Goal: Transaction & Acquisition: Purchase product/service

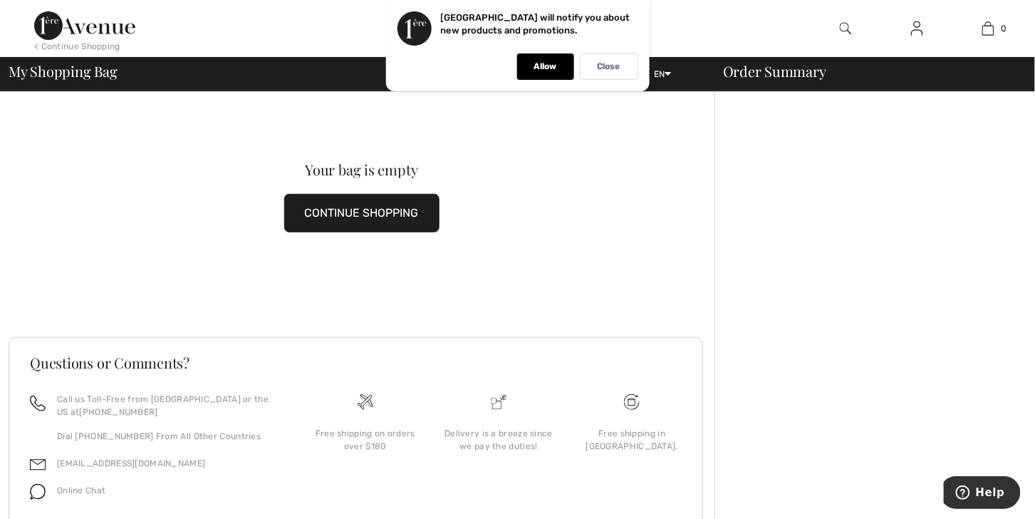
click at [395, 217] on button "CONTINUE SHOPPING" at bounding box center [361, 213] width 155 height 38
click at [606, 65] on p "Close" at bounding box center [609, 66] width 23 height 11
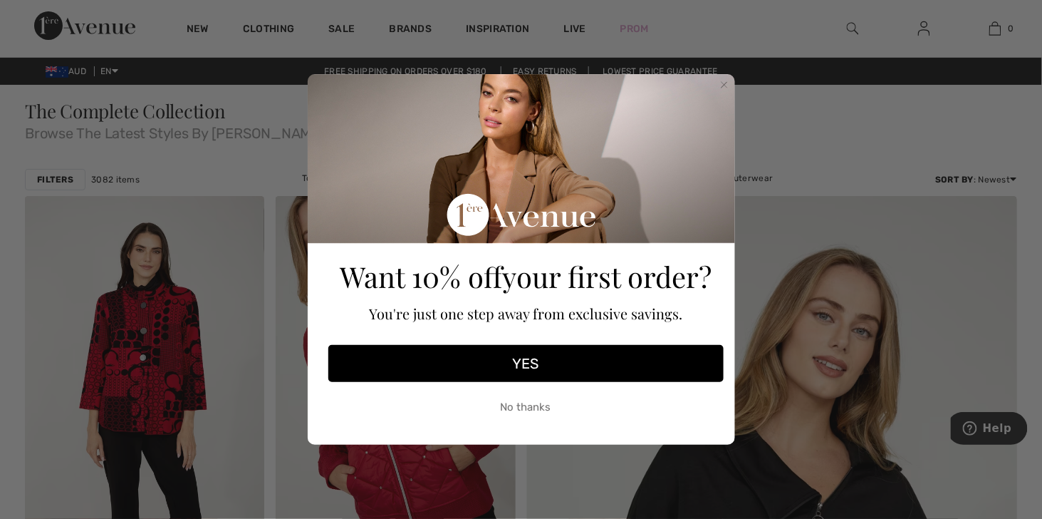
click at [726, 83] on icon "Close dialog" at bounding box center [725, 85] width 6 height 6
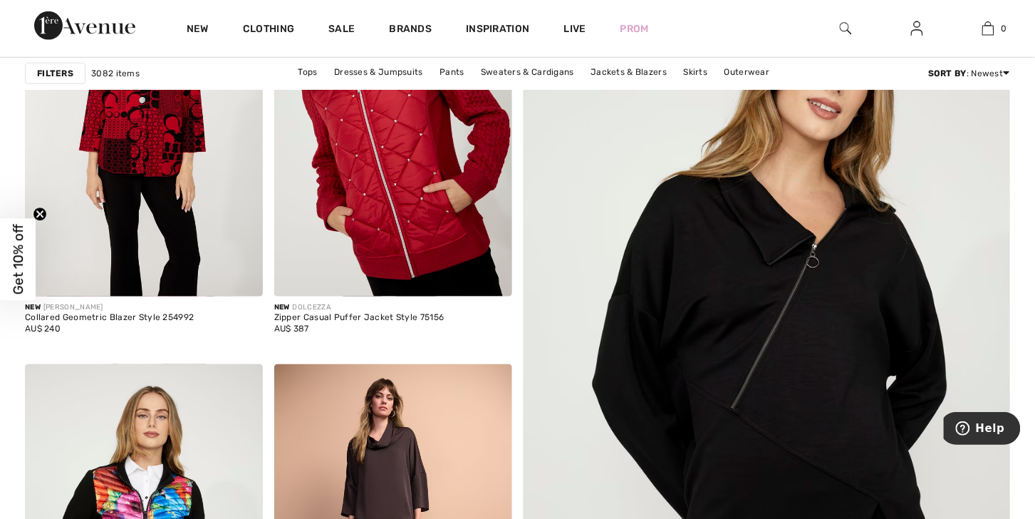
scroll to position [197, 0]
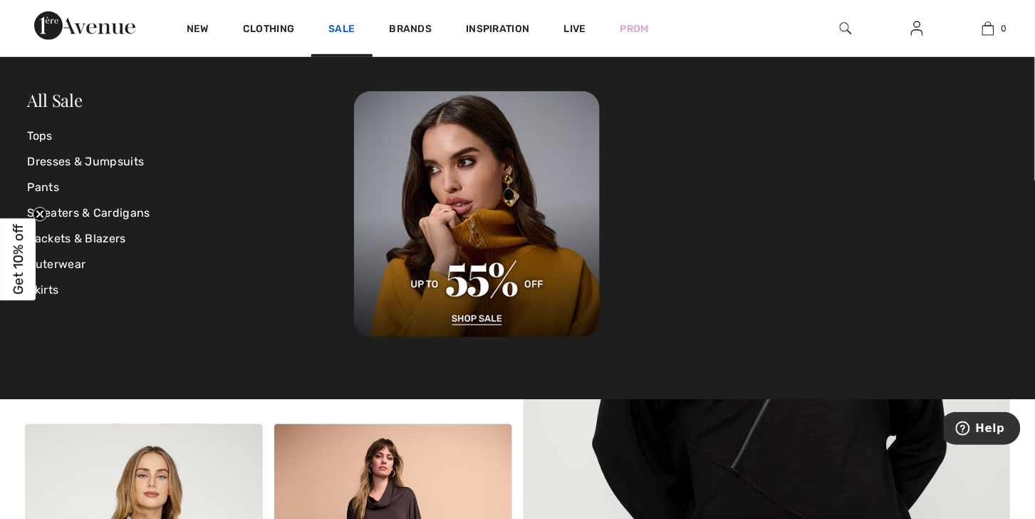
click at [355, 28] on link "Sale" at bounding box center [341, 30] width 26 height 15
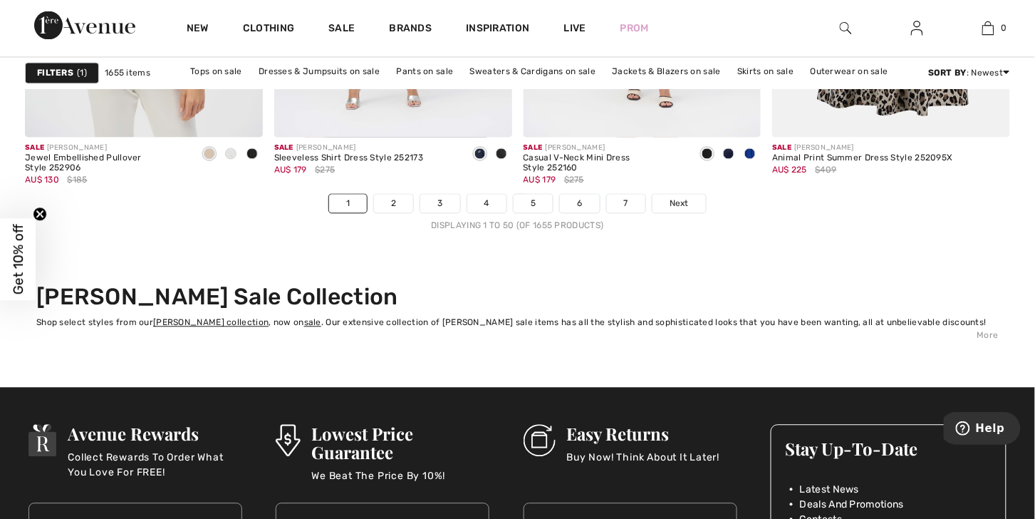
scroll to position [6503, 0]
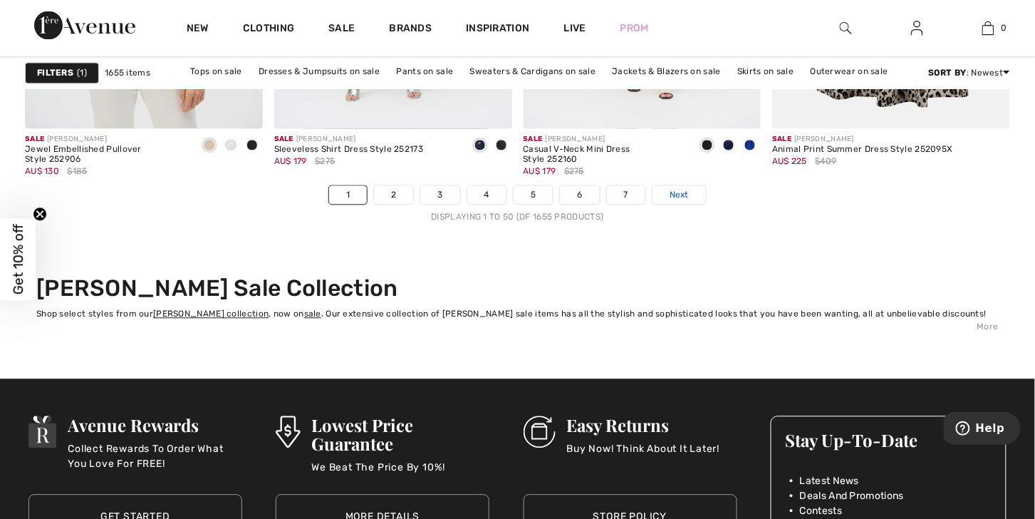
click at [689, 202] on span "Next" at bounding box center [679, 195] width 19 height 13
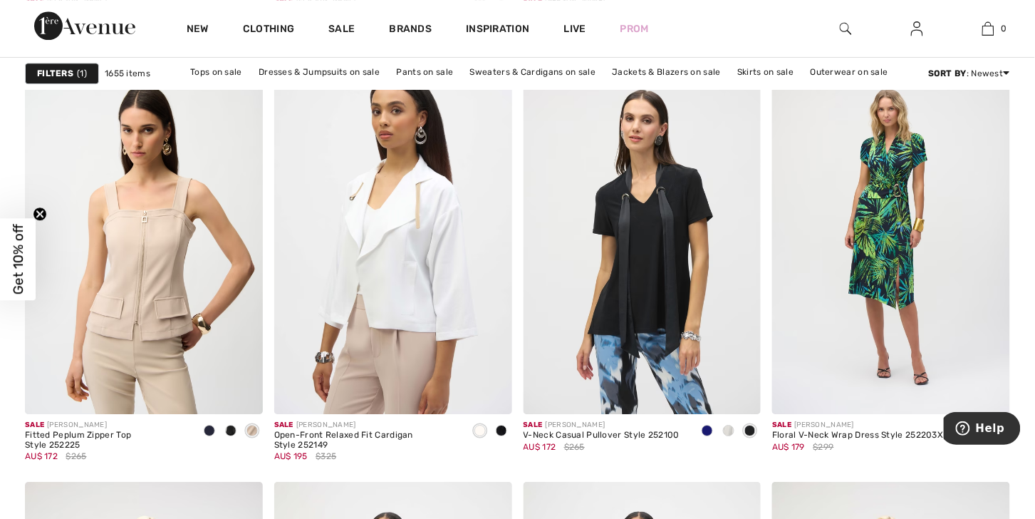
scroll to position [1014, 0]
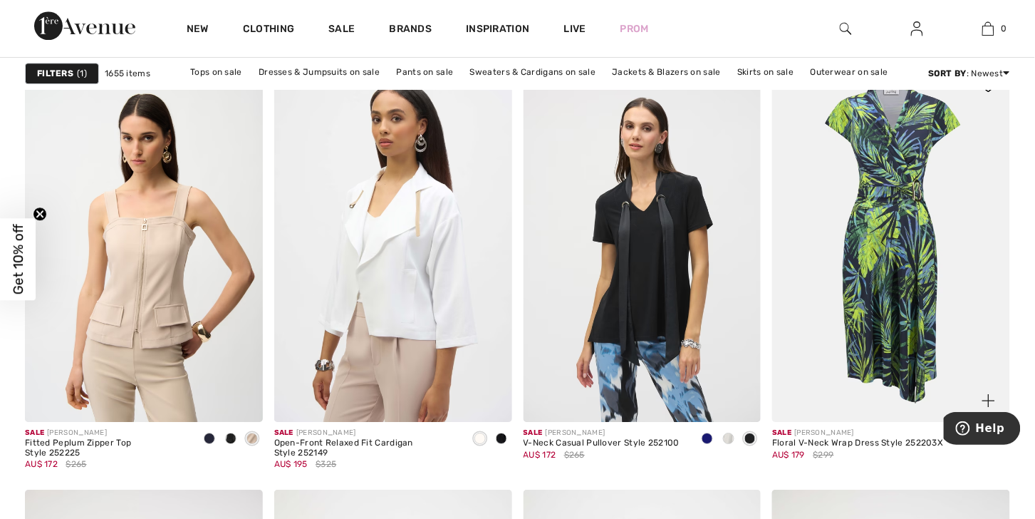
click at [904, 234] on img at bounding box center [891, 243] width 238 height 357
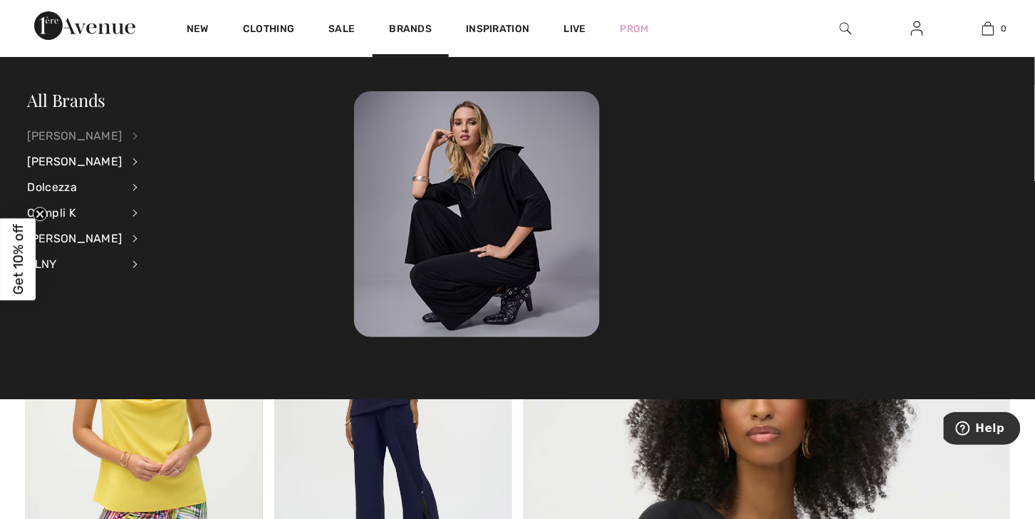
click at [83, 134] on div "[PERSON_NAME]" at bounding box center [75, 136] width 95 height 26
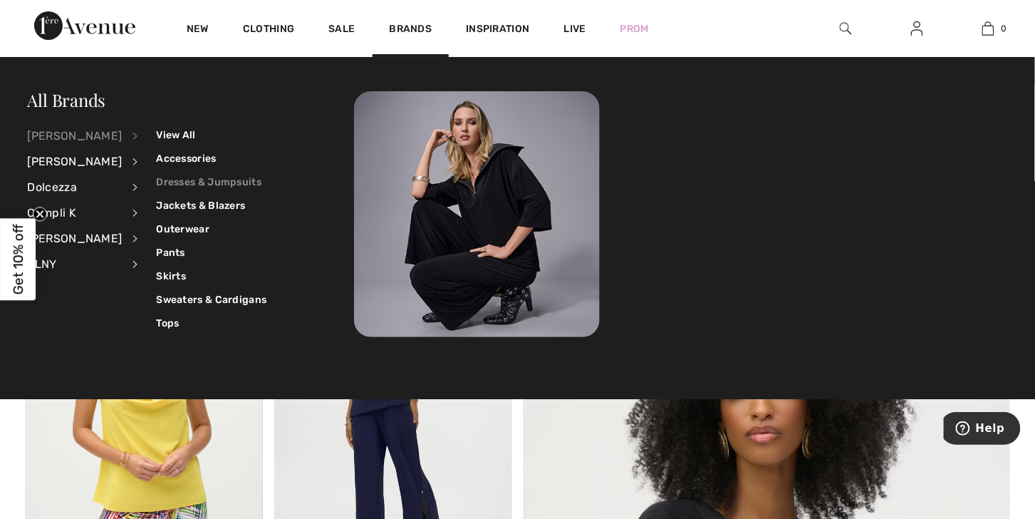
click at [197, 180] on link "Dresses & Jumpsuits" at bounding box center [211, 182] width 110 height 24
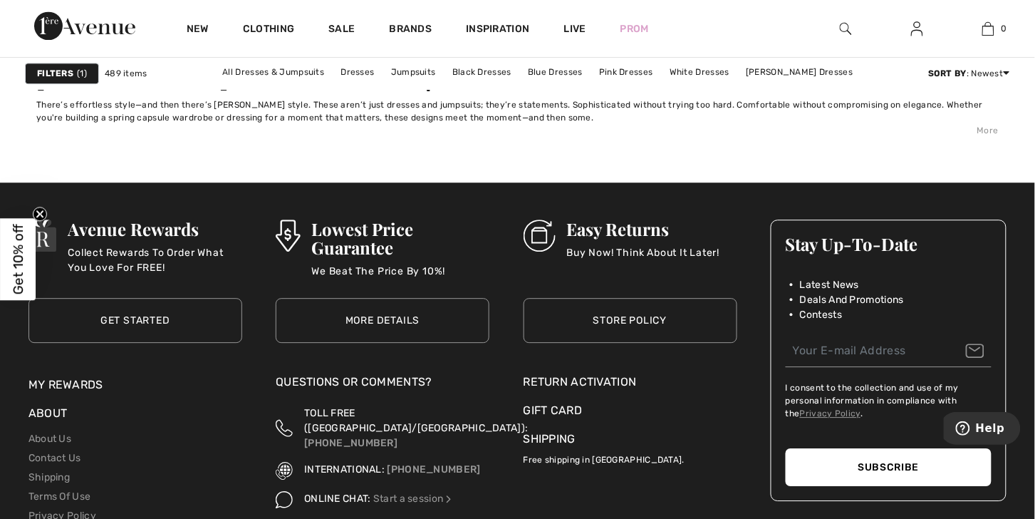
scroll to position [6335, 0]
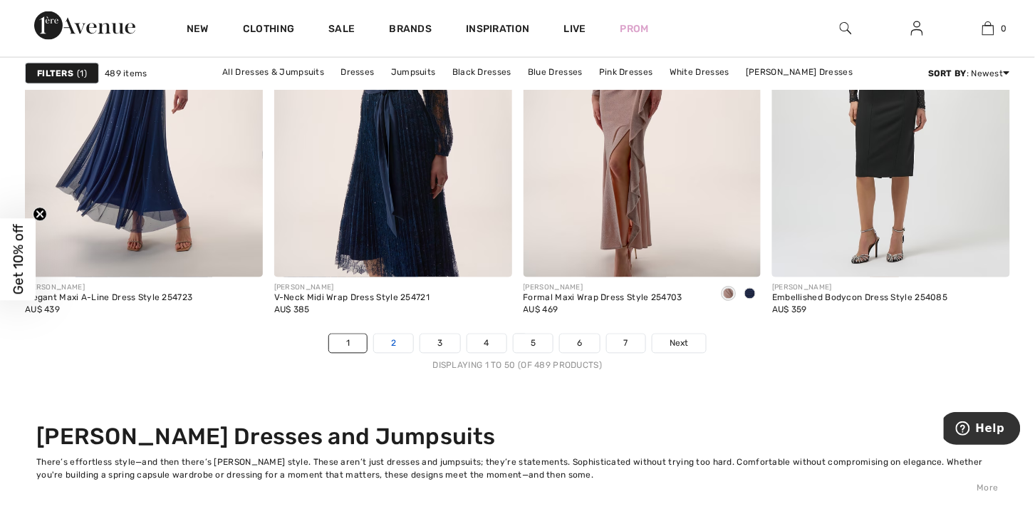
click at [374, 353] on link "2" at bounding box center [393, 343] width 39 height 19
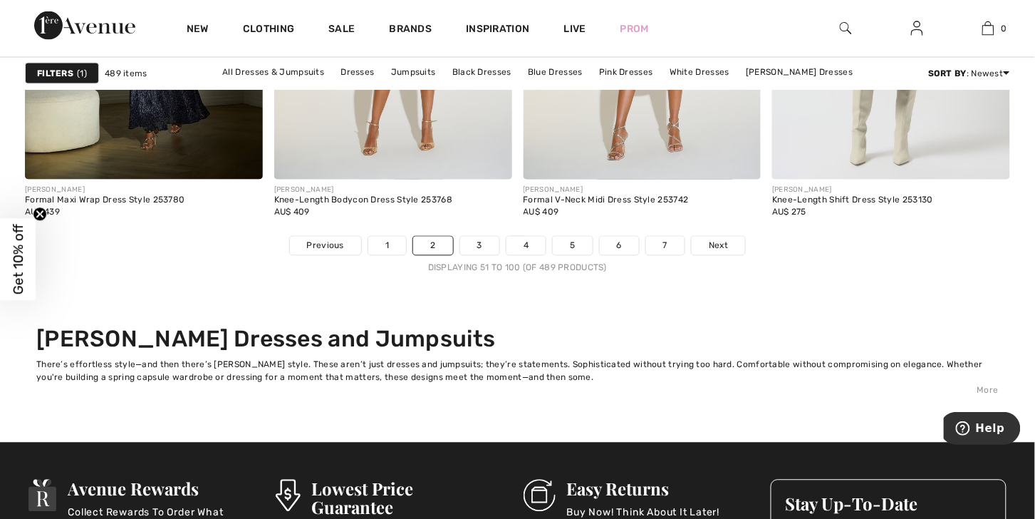
scroll to position [6449, 0]
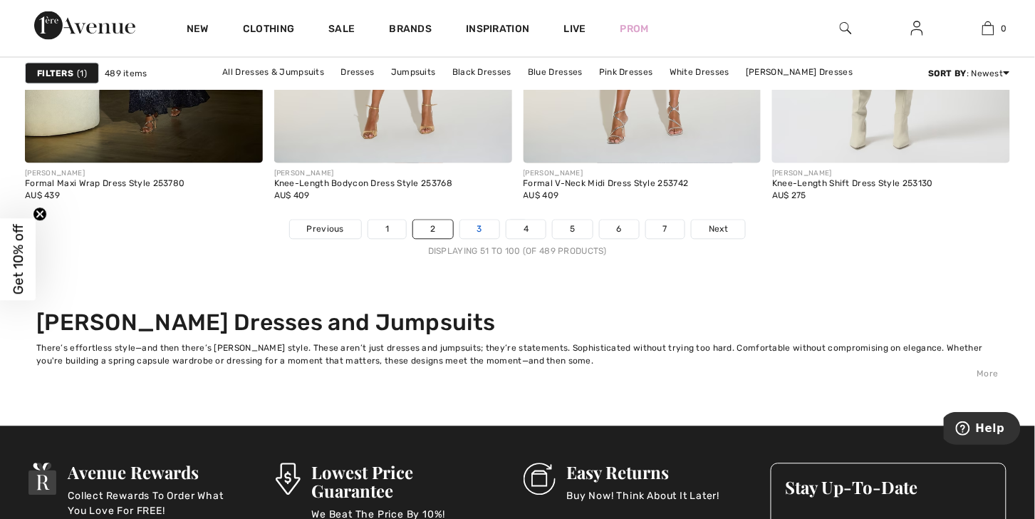
click at [473, 239] on link "3" at bounding box center [479, 229] width 39 height 19
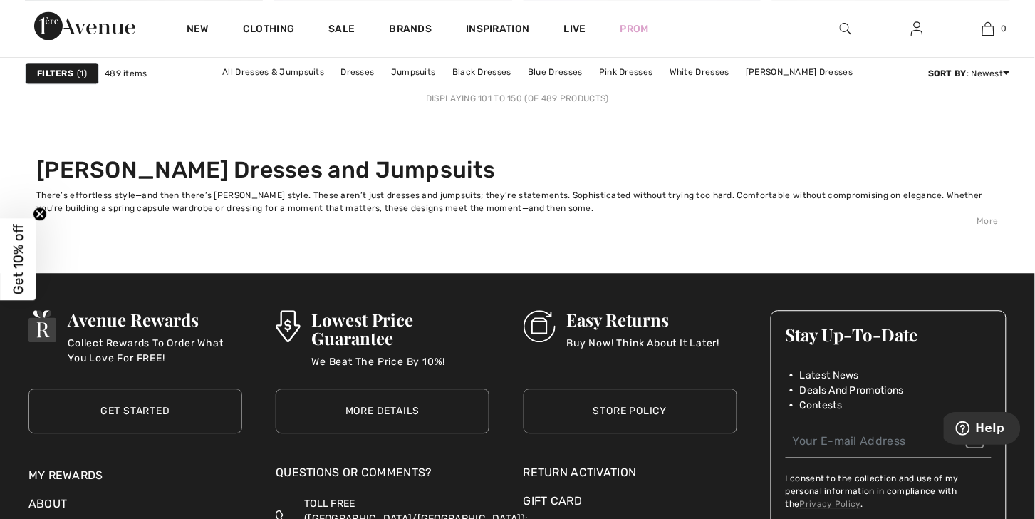
scroll to position [6639, 0]
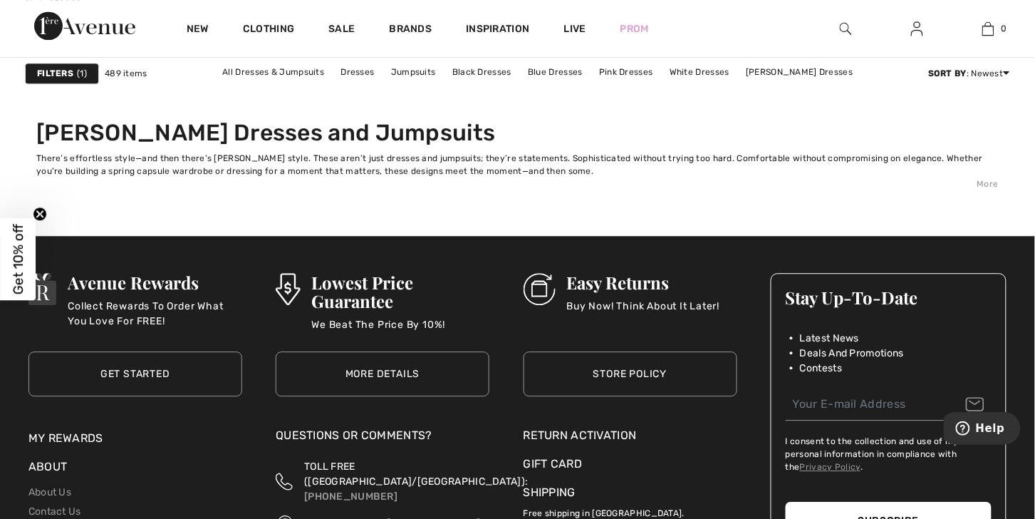
click at [529, 48] on link "4" at bounding box center [526, 39] width 39 height 19
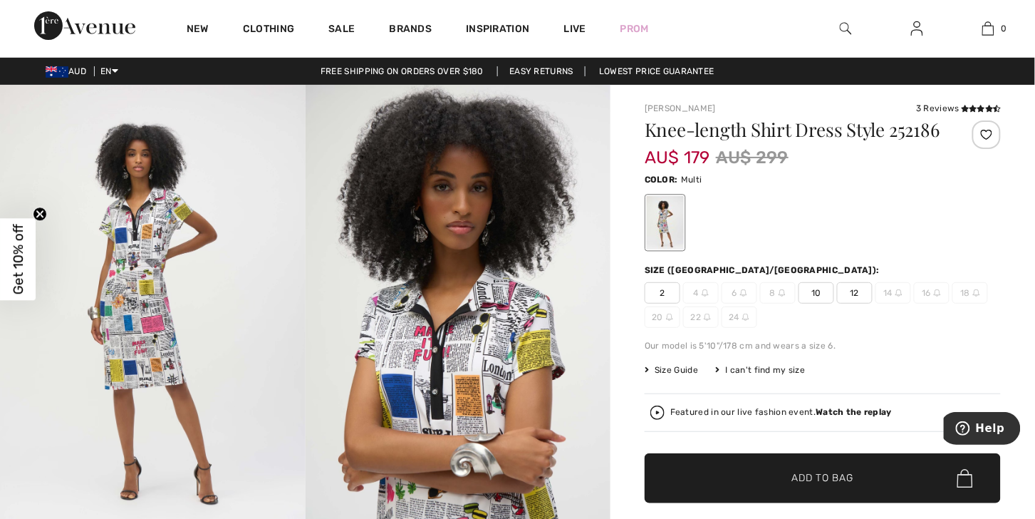
click at [690, 376] on span "Size Guide" at bounding box center [671, 369] width 53 height 13
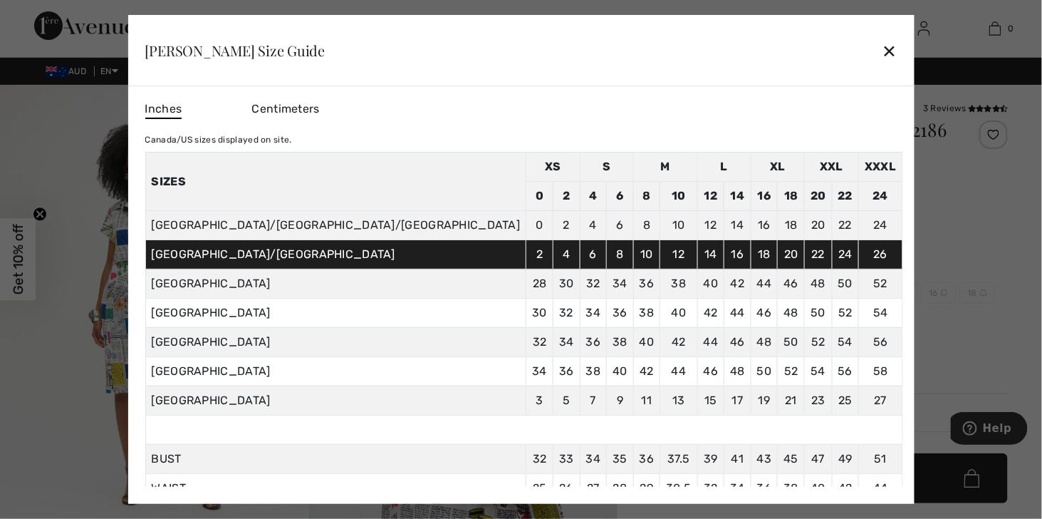
click at [882, 48] on div "✕" at bounding box center [889, 51] width 15 height 30
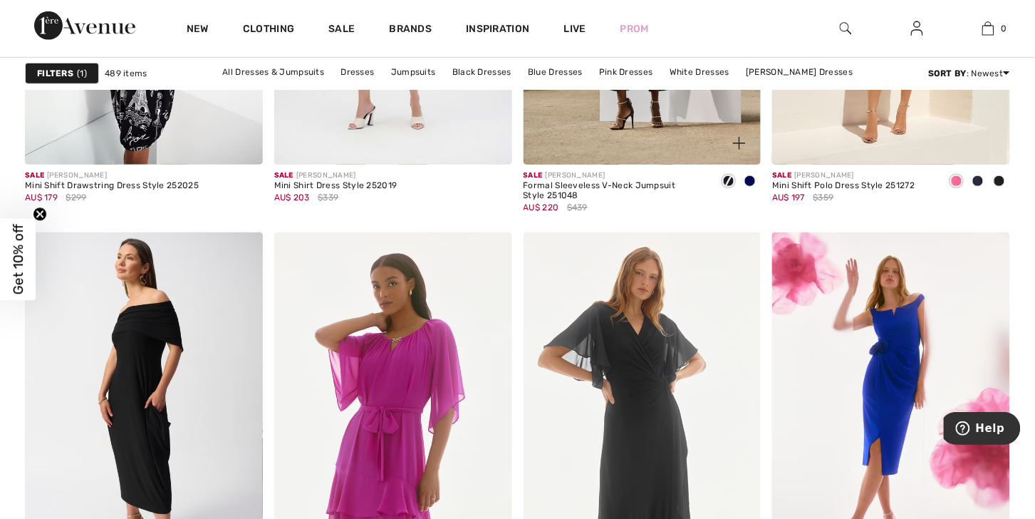
scroll to position [6497, 0]
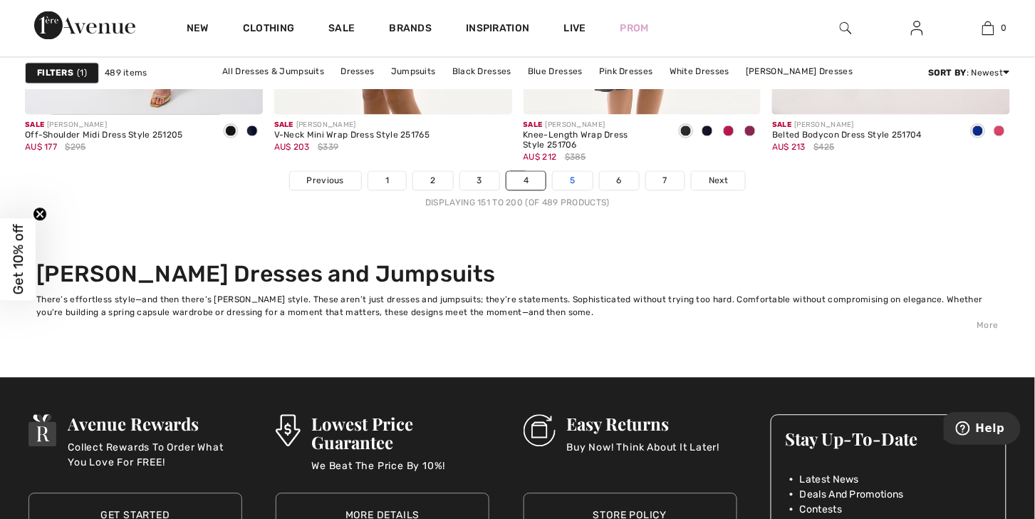
click at [592, 190] on link "5" at bounding box center [572, 181] width 39 height 19
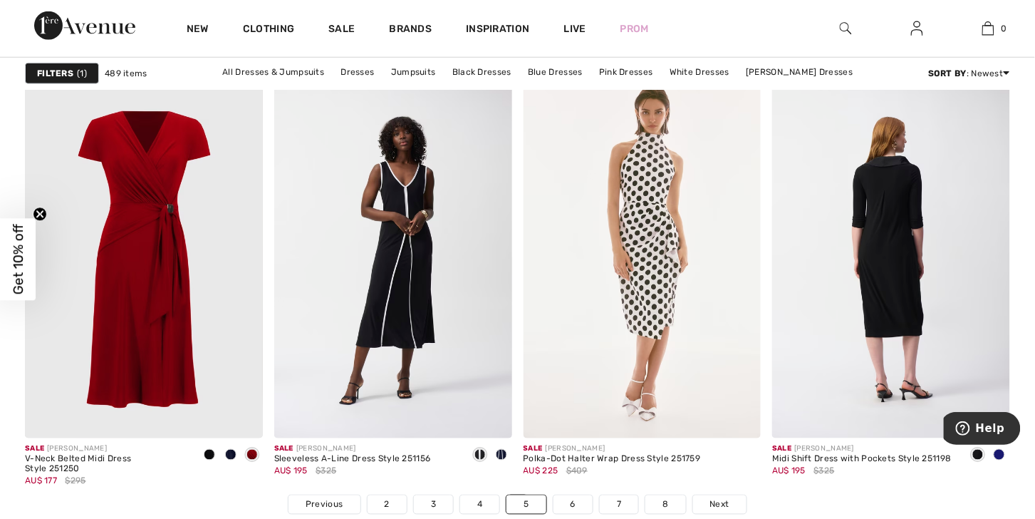
scroll to position [6649, 0]
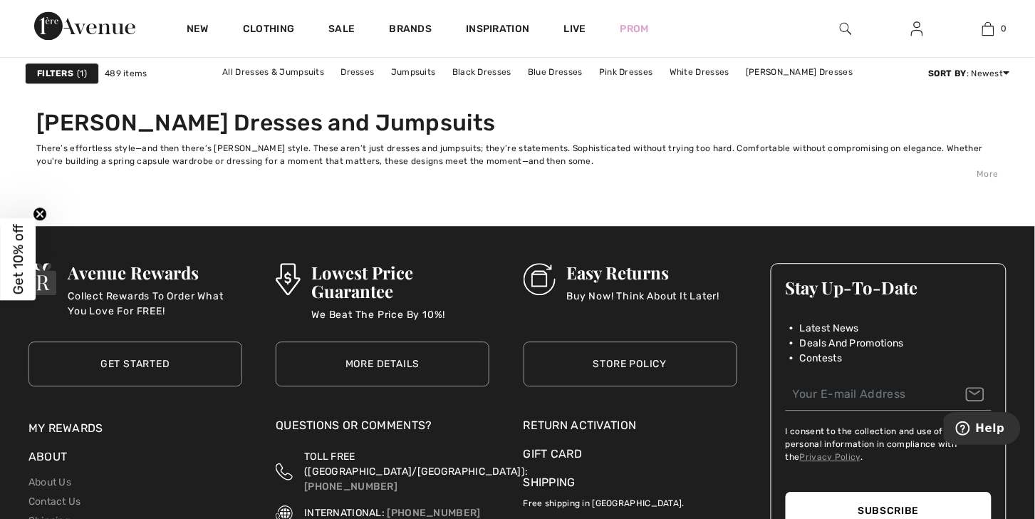
click at [583, 38] on link "6" at bounding box center [573, 29] width 39 height 19
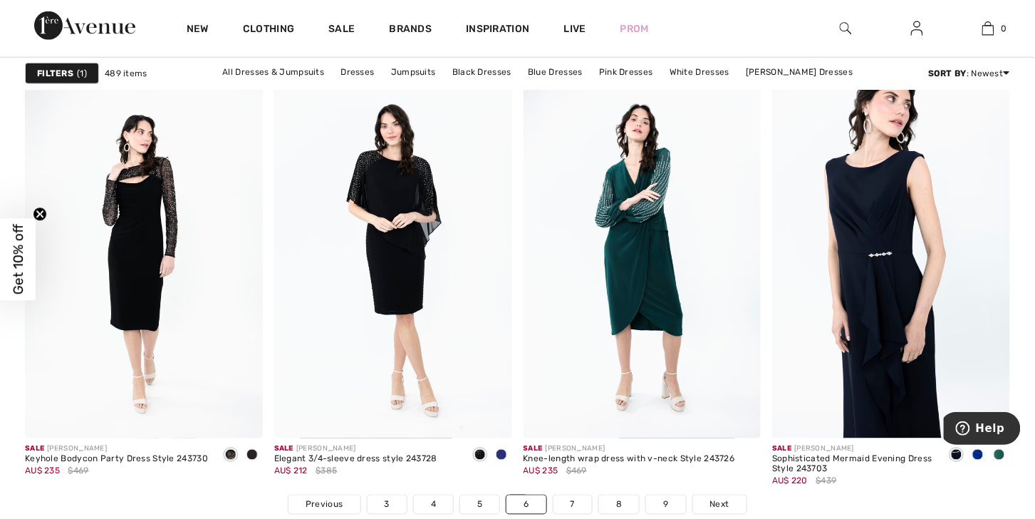
scroll to position [6649, 0]
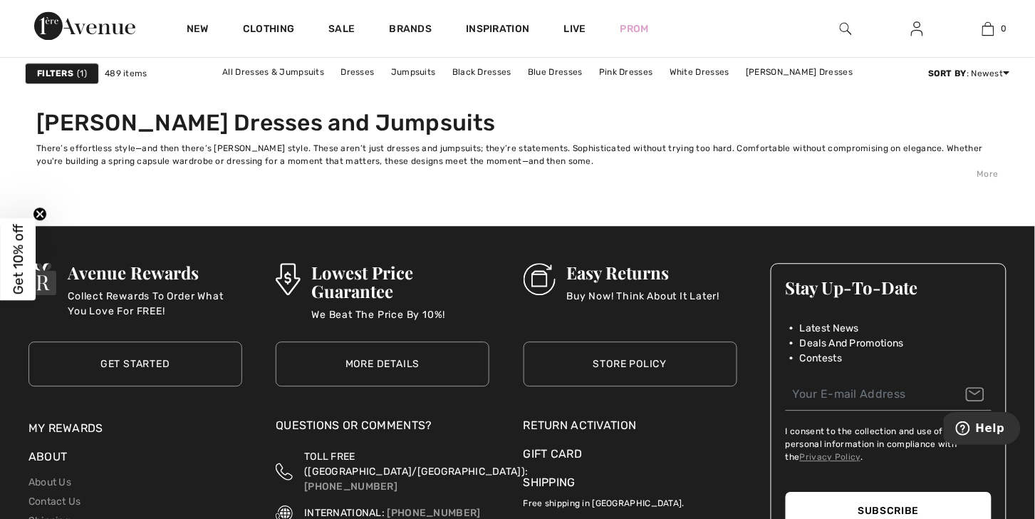
click at [592, 38] on link "7" at bounding box center [573, 29] width 38 height 19
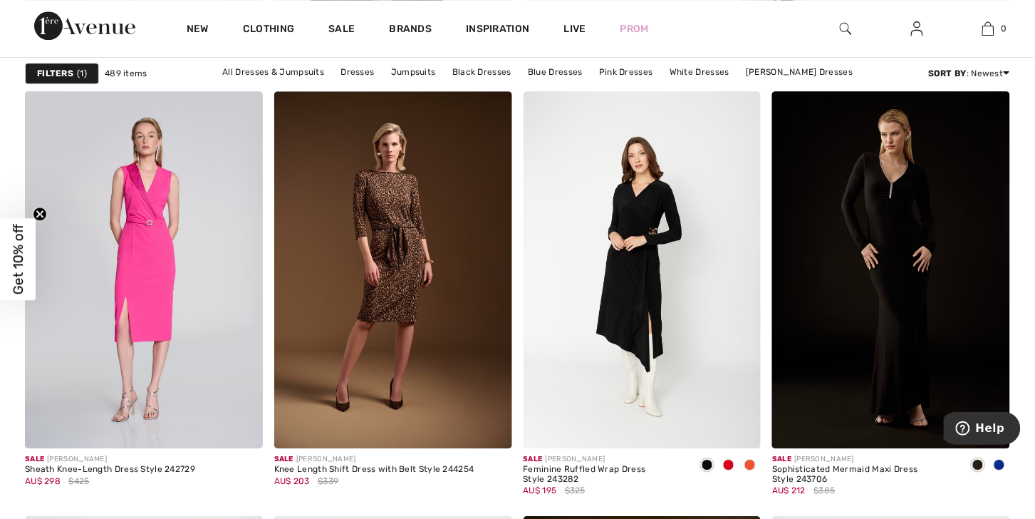
scroll to position [976, 0]
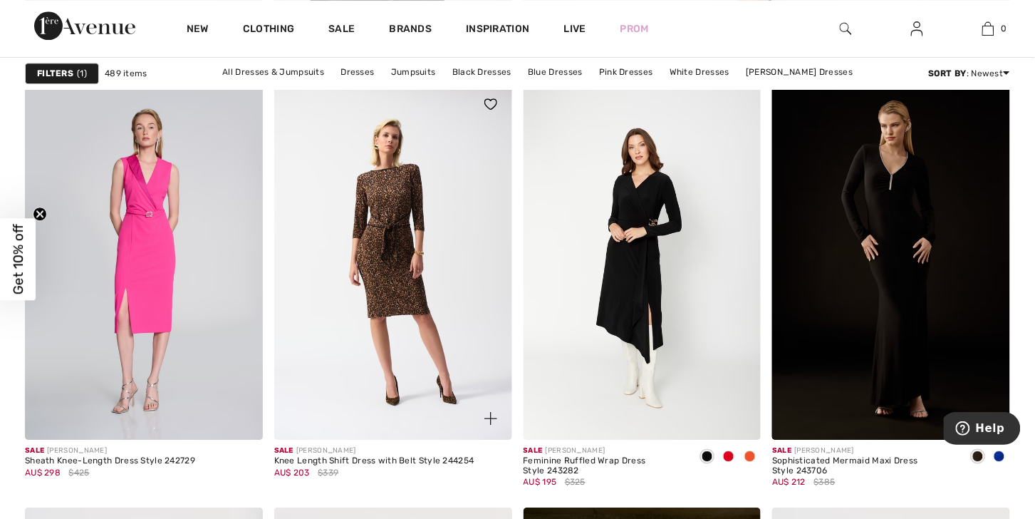
click at [391, 262] on img at bounding box center [393, 261] width 238 height 357
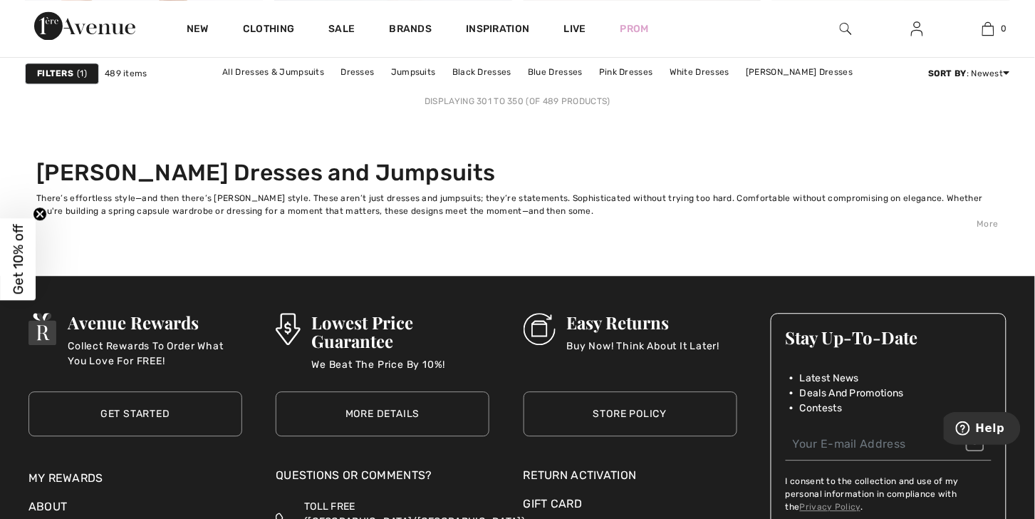
scroll to position [6653, 0]
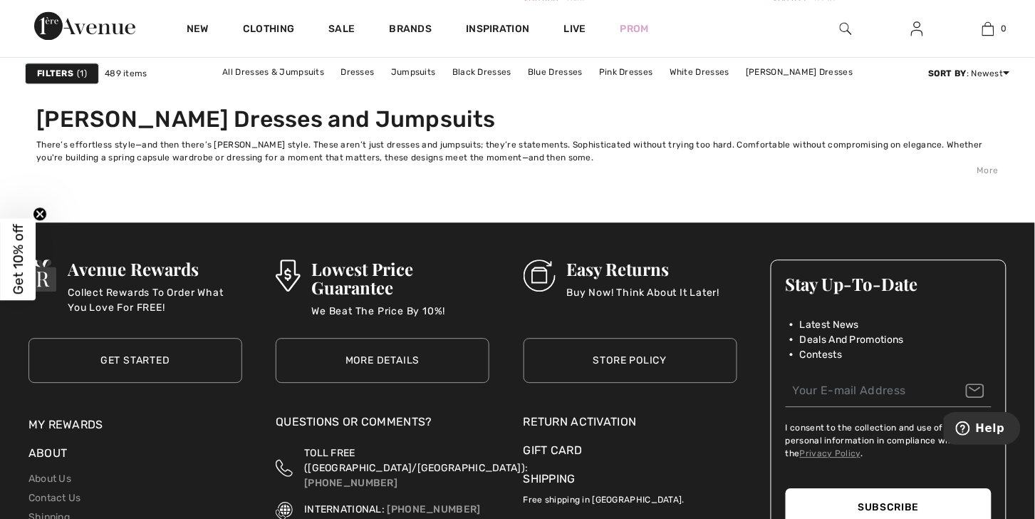
click at [583, 35] on link "8" at bounding box center [571, 25] width 40 height 19
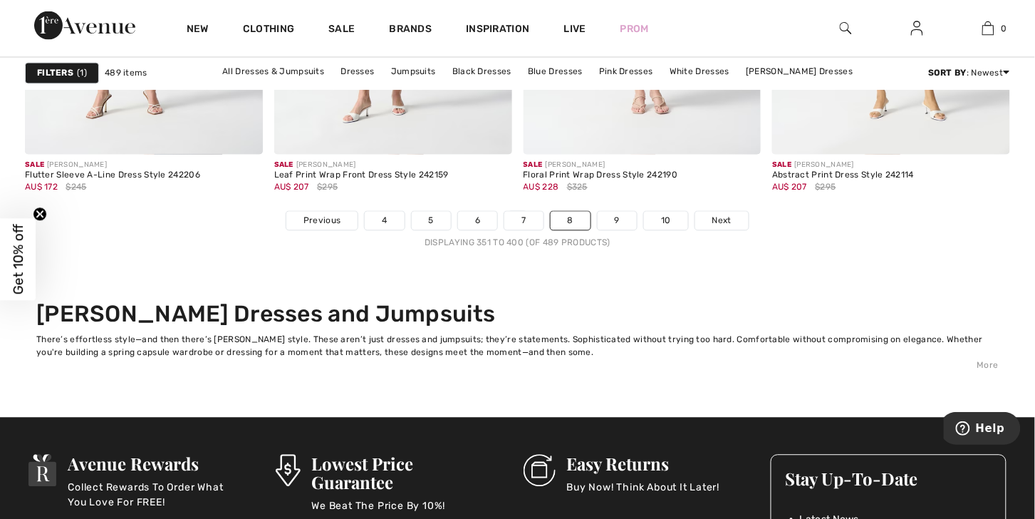
scroll to position [6474, 0]
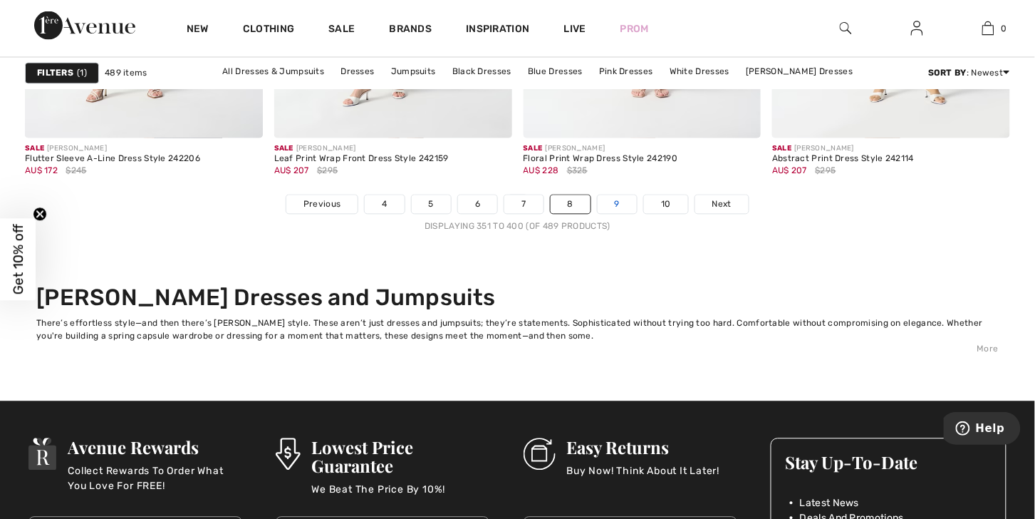
click at [635, 214] on link "9" at bounding box center [617, 204] width 39 height 19
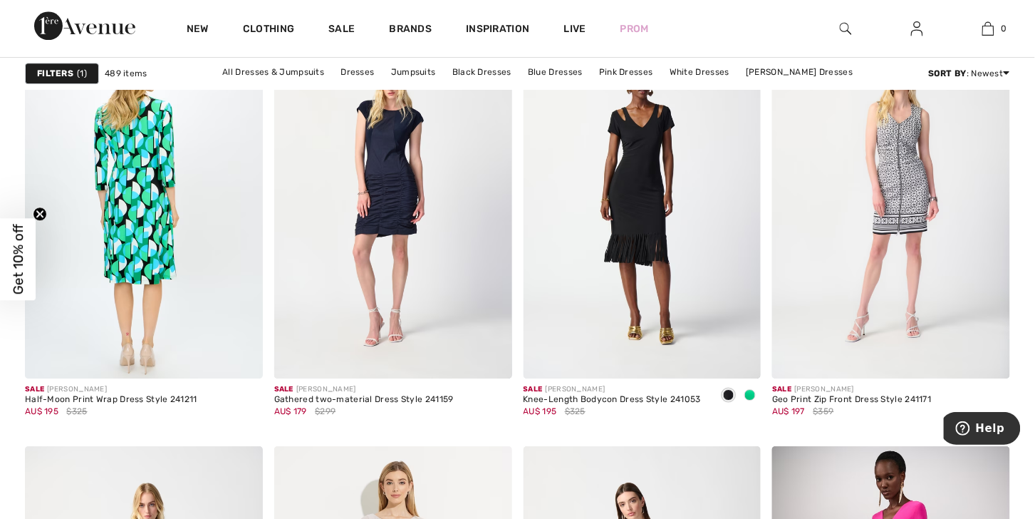
scroll to position [1029, 0]
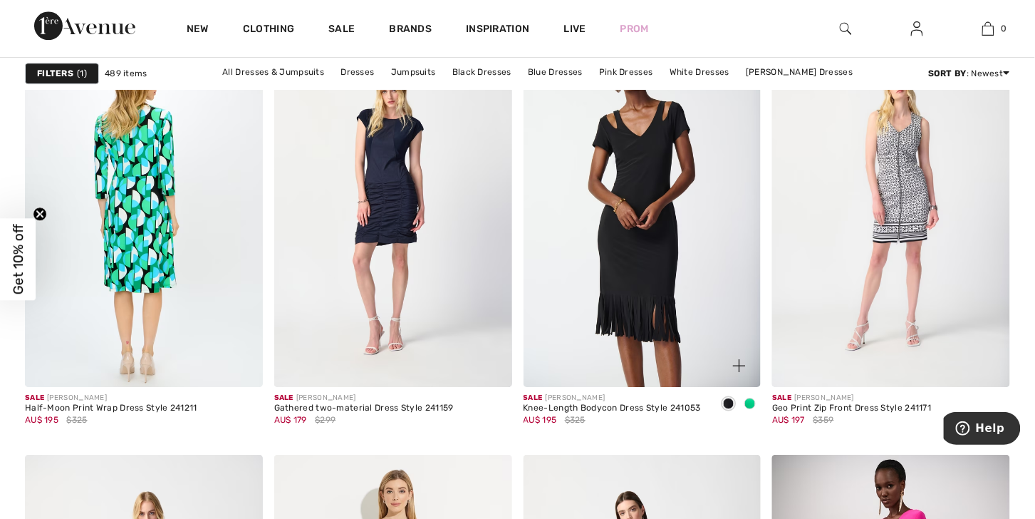
click at [638, 209] on img at bounding box center [643, 208] width 238 height 357
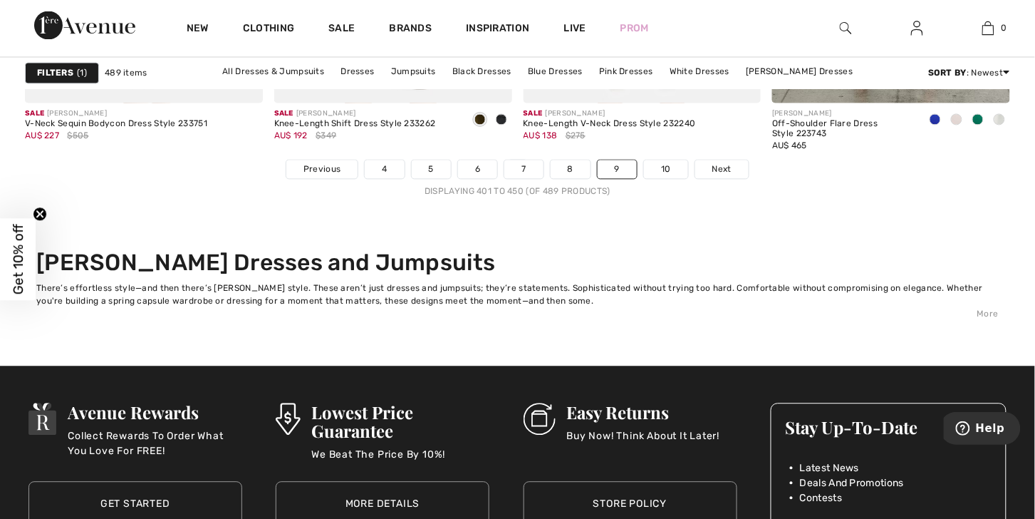
scroll to position [6640, 0]
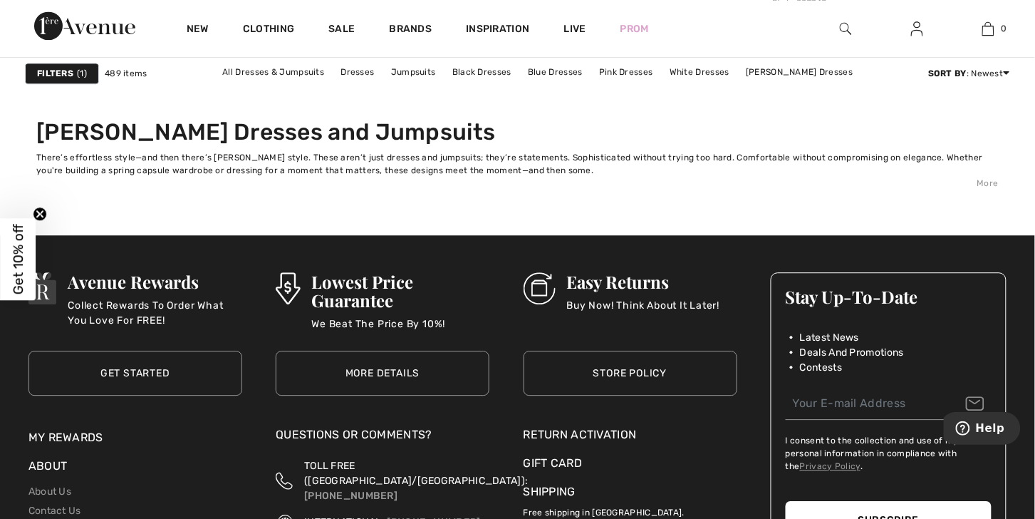
click at [688, 48] on link "10" at bounding box center [666, 38] width 44 height 19
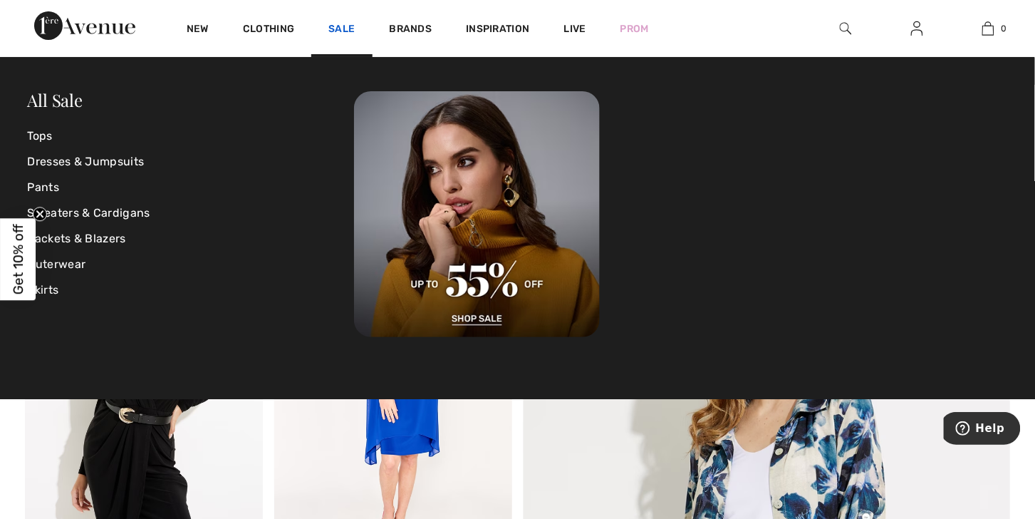
click at [355, 27] on link "Sale" at bounding box center [341, 30] width 26 height 15
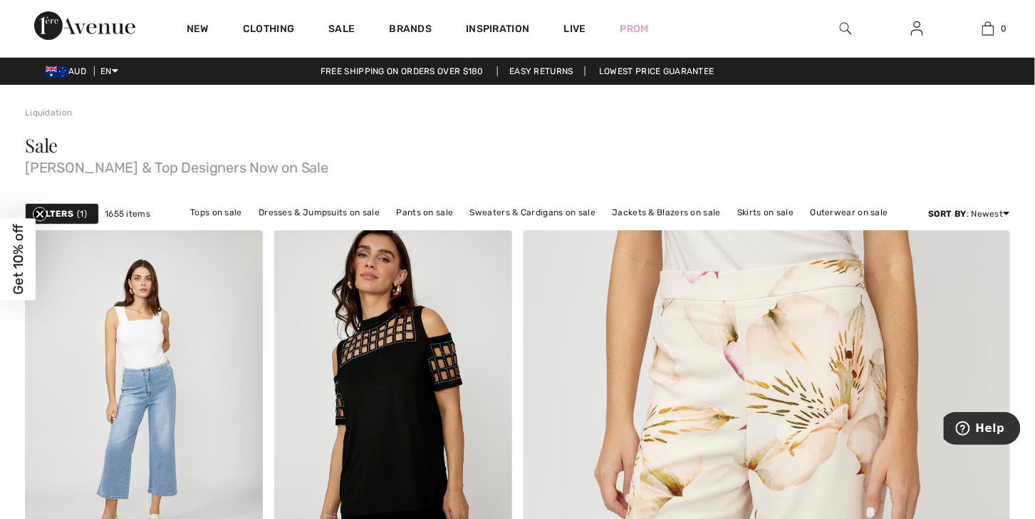
click at [73, 220] on strong "Filters" at bounding box center [55, 213] width 36 height 13
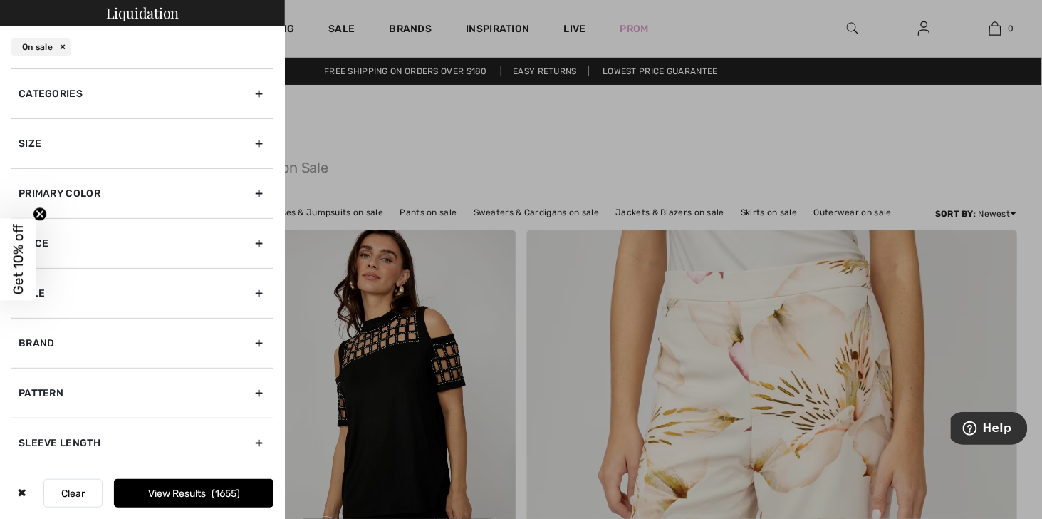
click at [216, 168] on div "Size" at bounding box center [142, 143] width 262 height 50
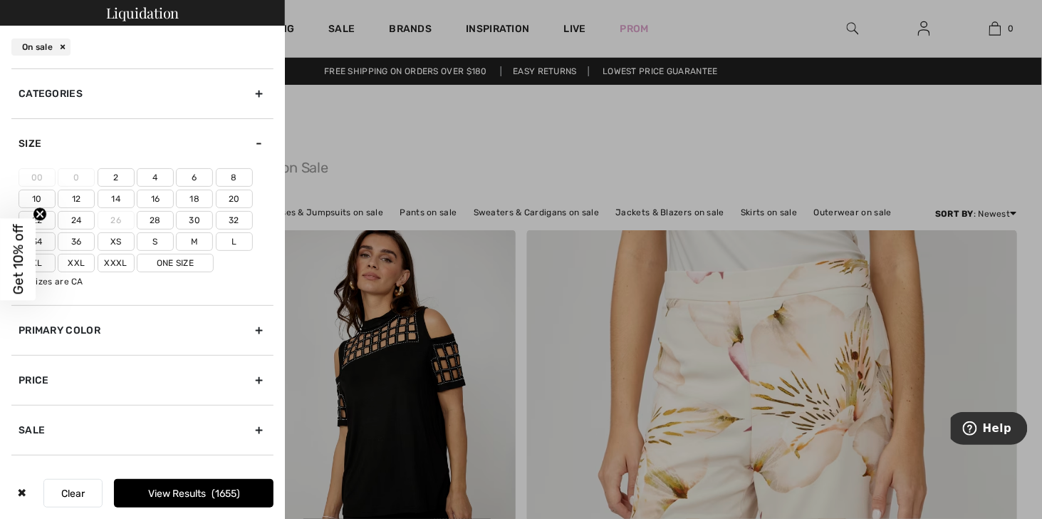
click at [46, 229] on label "22" at bounding box center [37, 220] width 37 height 19
click at [0, 0] on input"] "22" at bounding box center [0, 0] width 0 height 0
click at [192, 488] on button "View Results 380" at bounding box center [194, 493] width 160 height 28
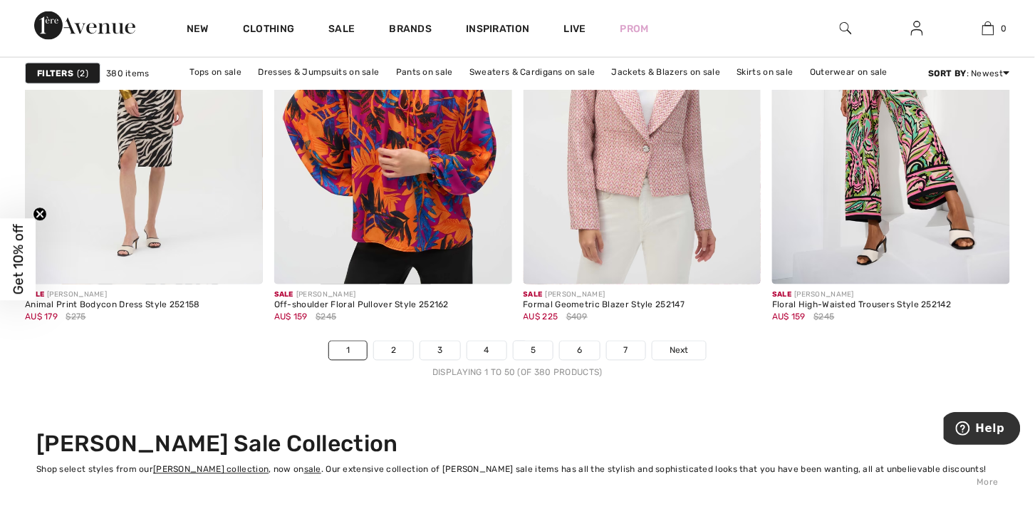
scroll to position [6479, 0]
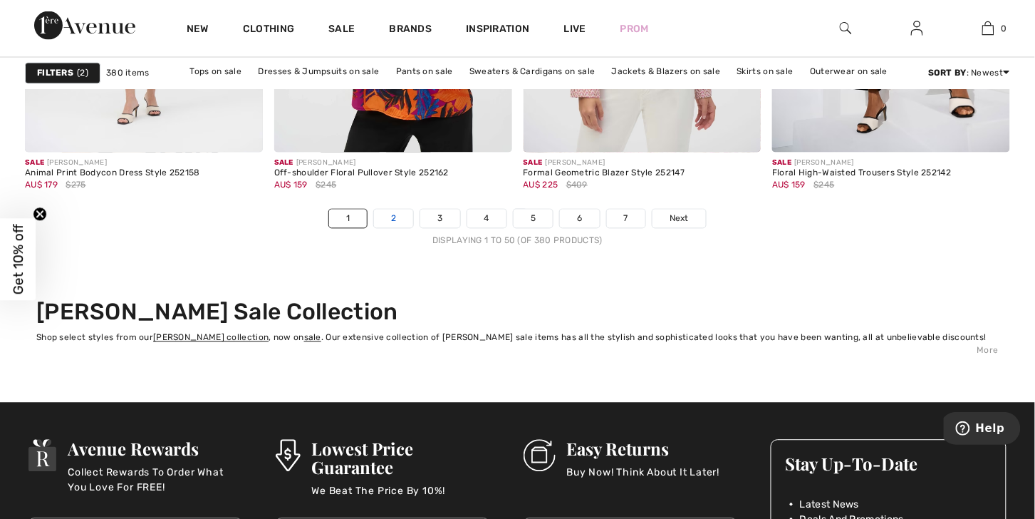
click at [374, 228] on link "2" at bounding box center [393, 218] width 39 height 19
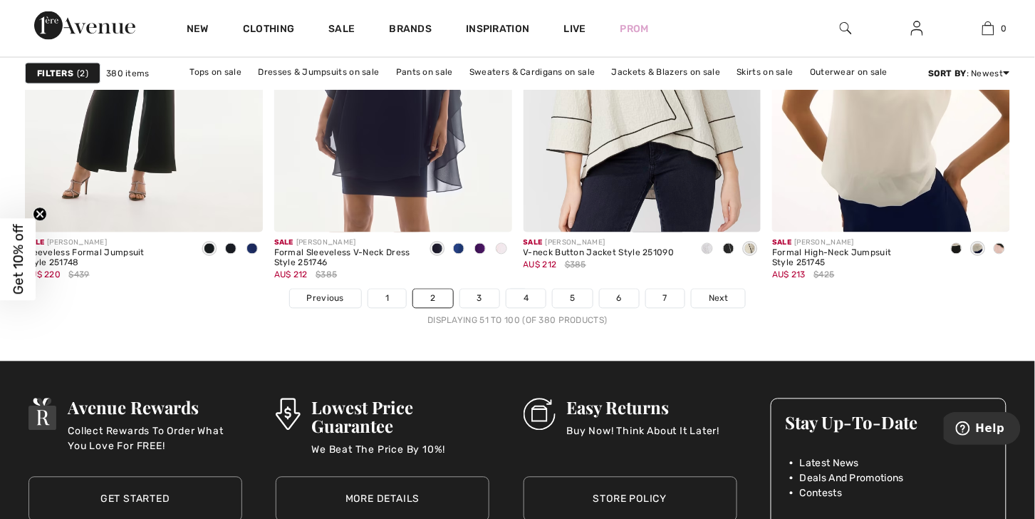
scroll to position [6395, 0]
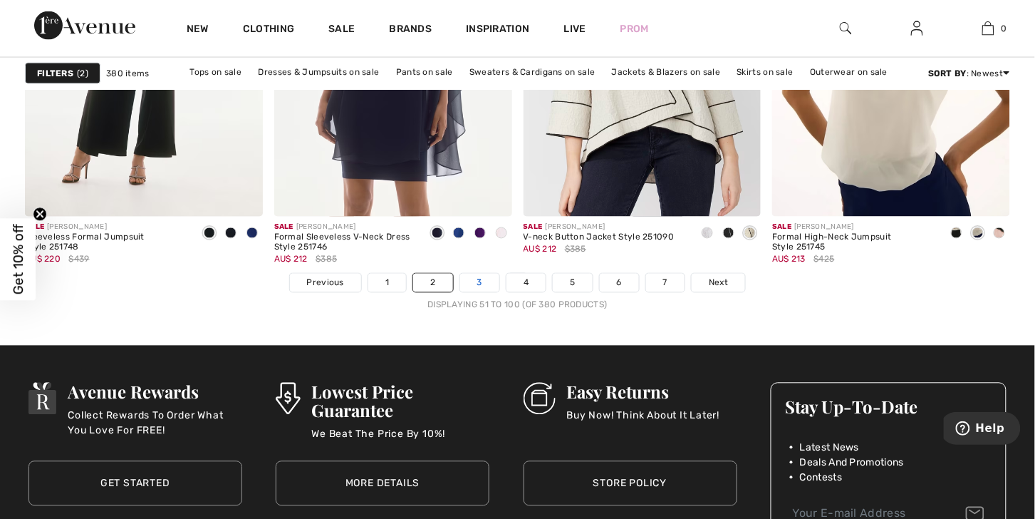
click at [474, 292] on link "3" at bounding box center [479, 283] width 39 height 19
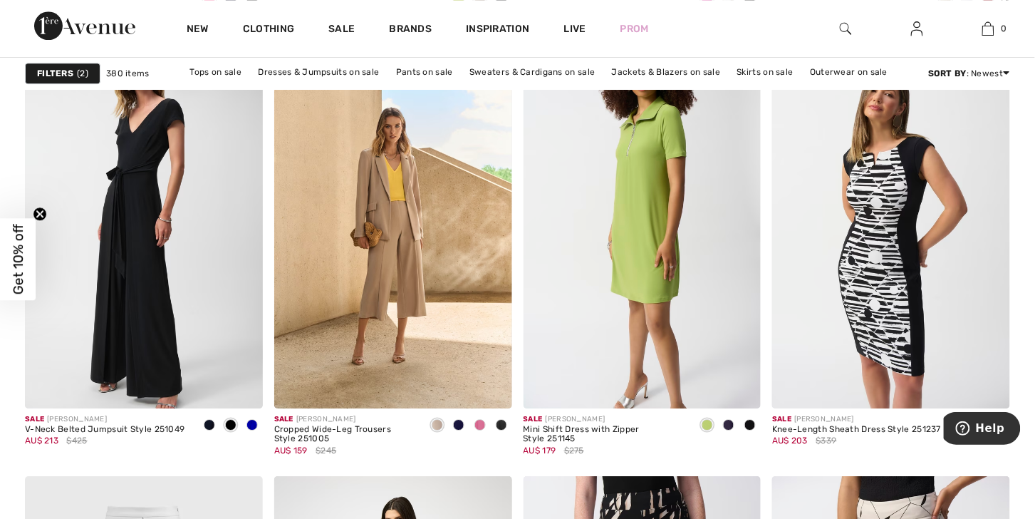
scroll to position [2456, 0]
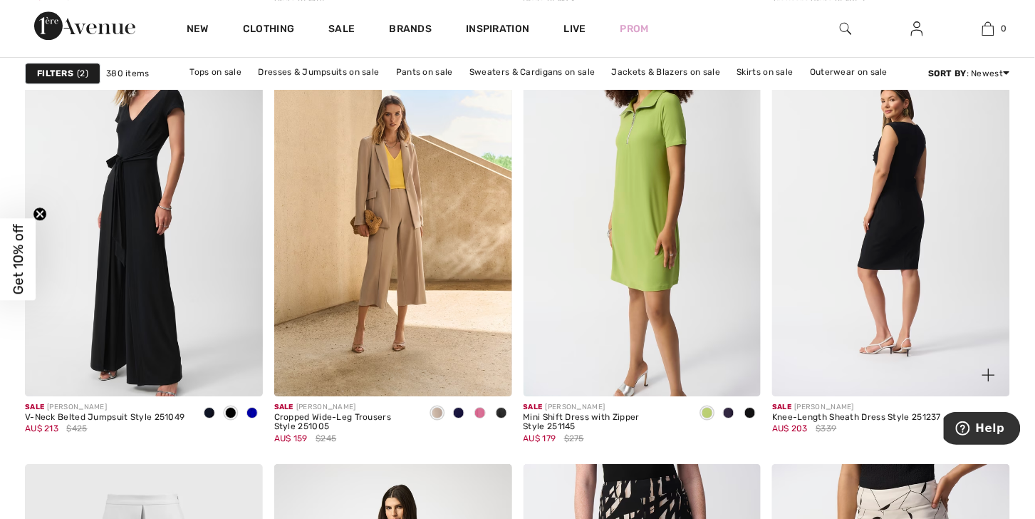
click at [897, 256] on img at bounding box center [891, 217] width 238 height 357
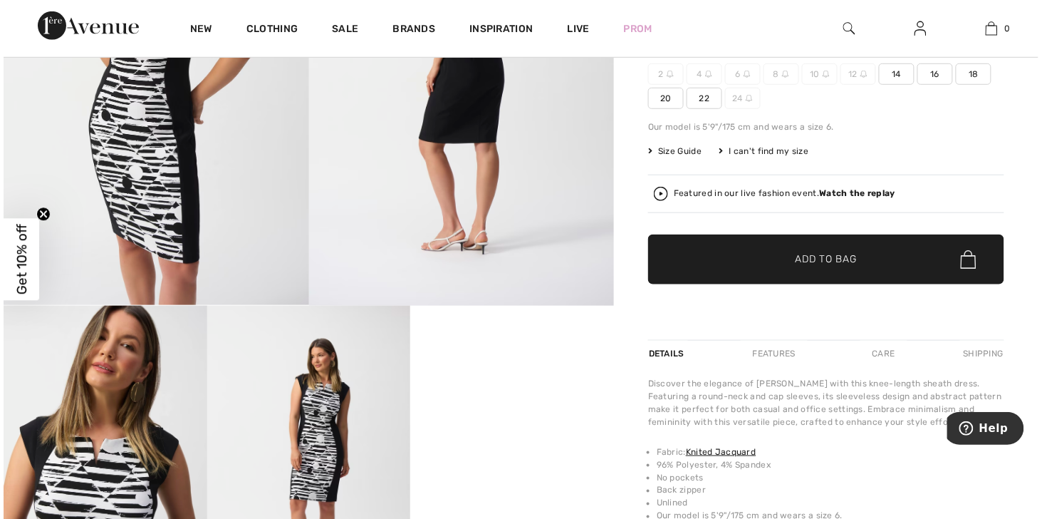
scroll to position [474, 0]
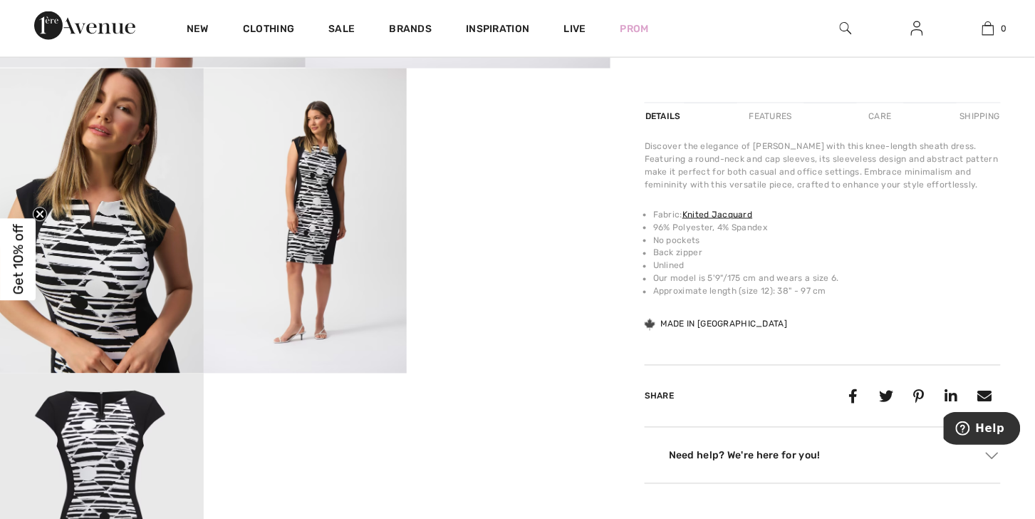
click at [95, 263] on img at bounding box center [102, 220] width 204 height 305
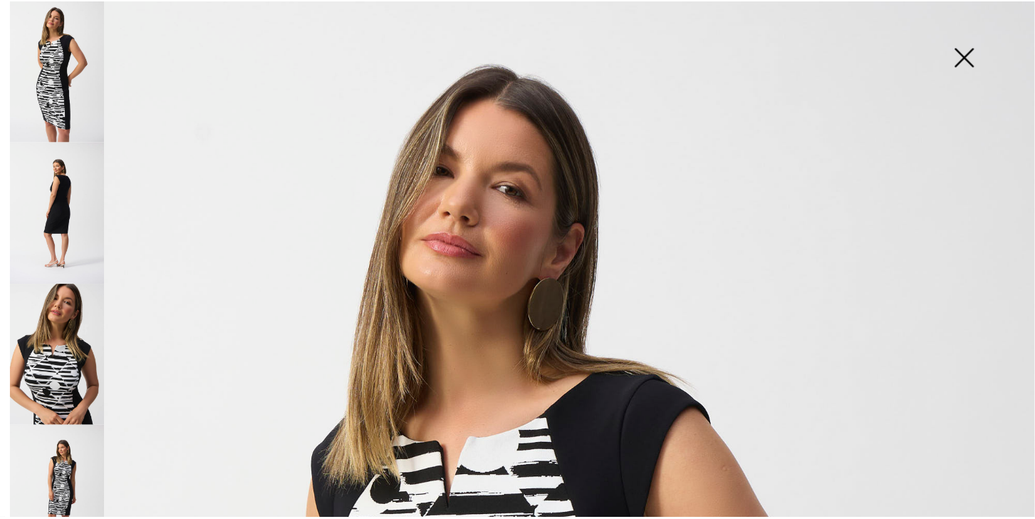
scroll to position [237, 0]
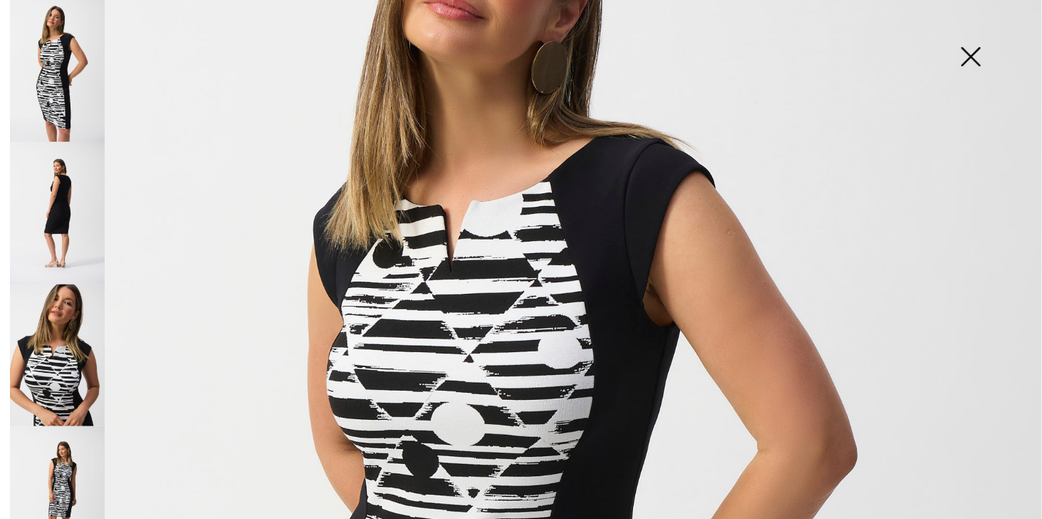
click at [967, 61] on img at bounding box center [970, 57] width 71 height 73
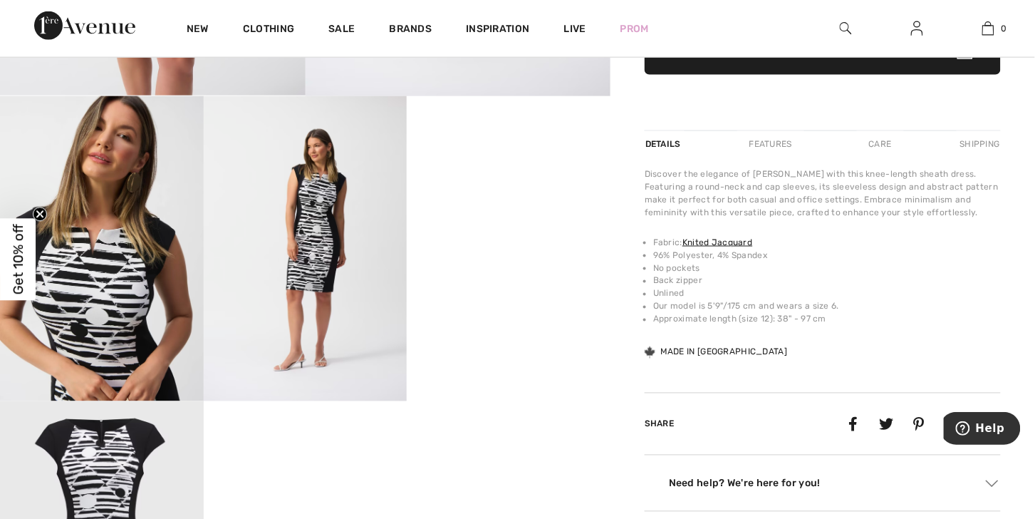
scroll to position [0, 0]
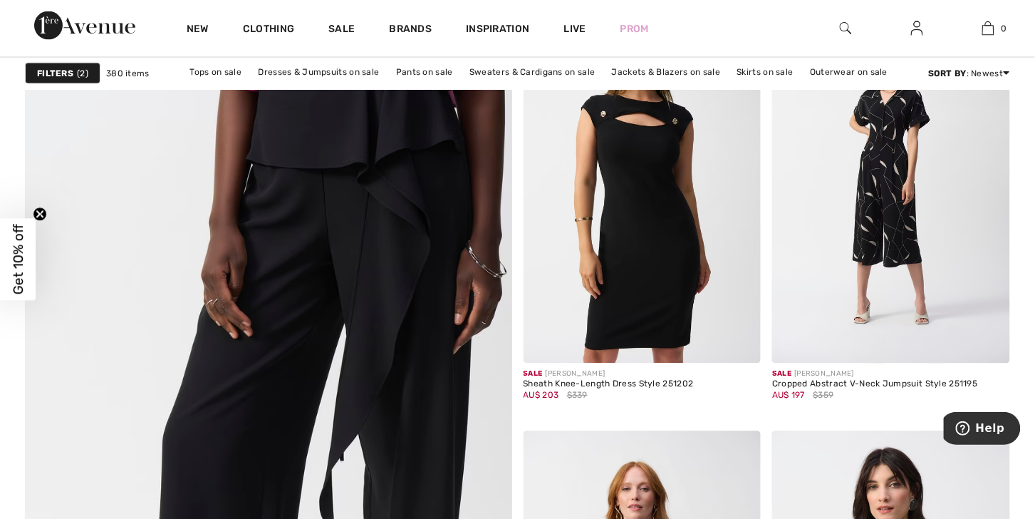
scroll to position [3495, 0]
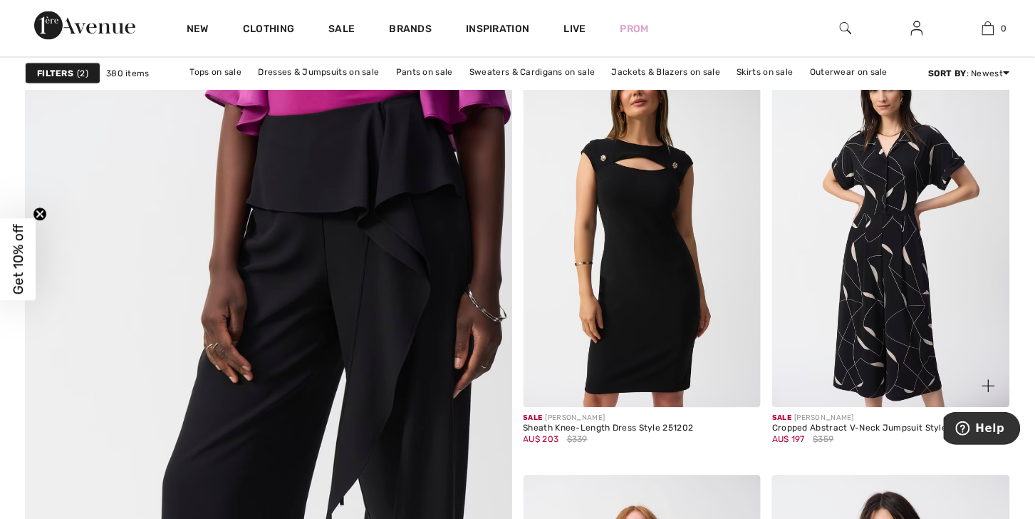
click at [866, 286] on img at bounding box center [891, 229] width 238 height 357
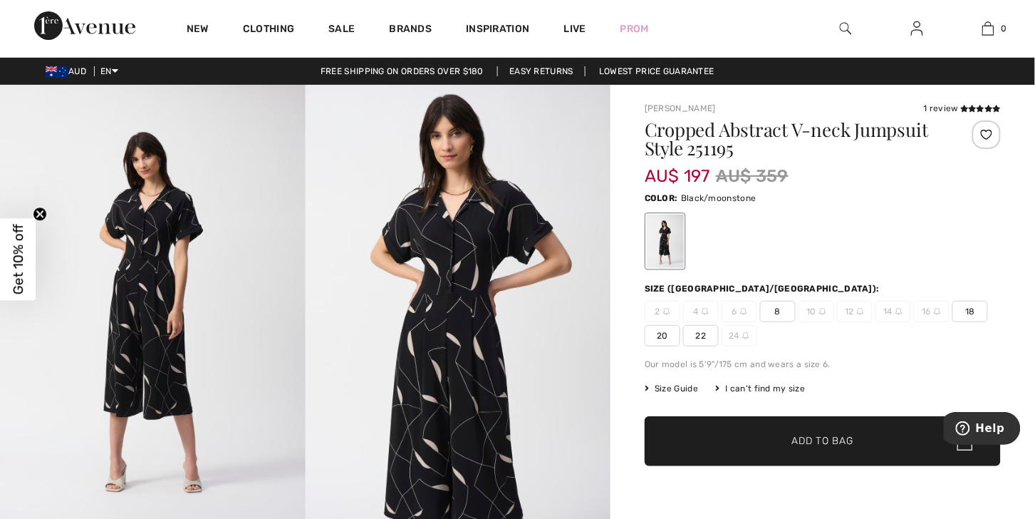
click at [479, 268] on img at bounding box center [459, 313] width 306 height 457
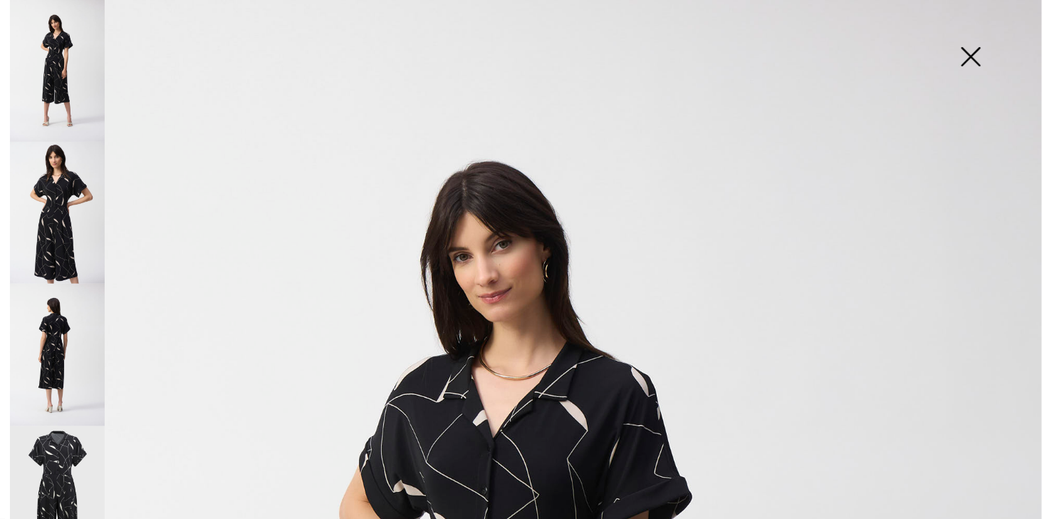
click at [972, 60] on img at bounding box center [970, 57] width 71 height 73
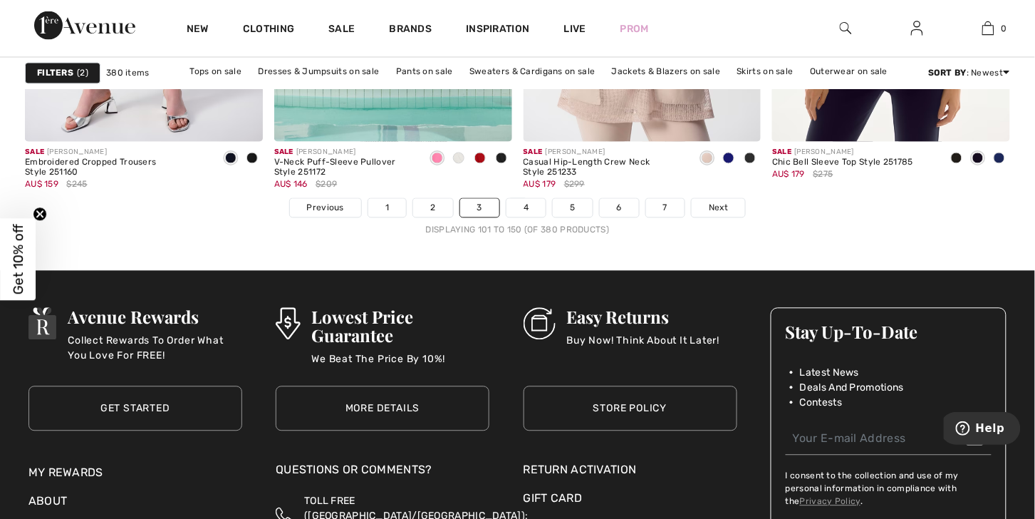
scroll to position [6530, 0]
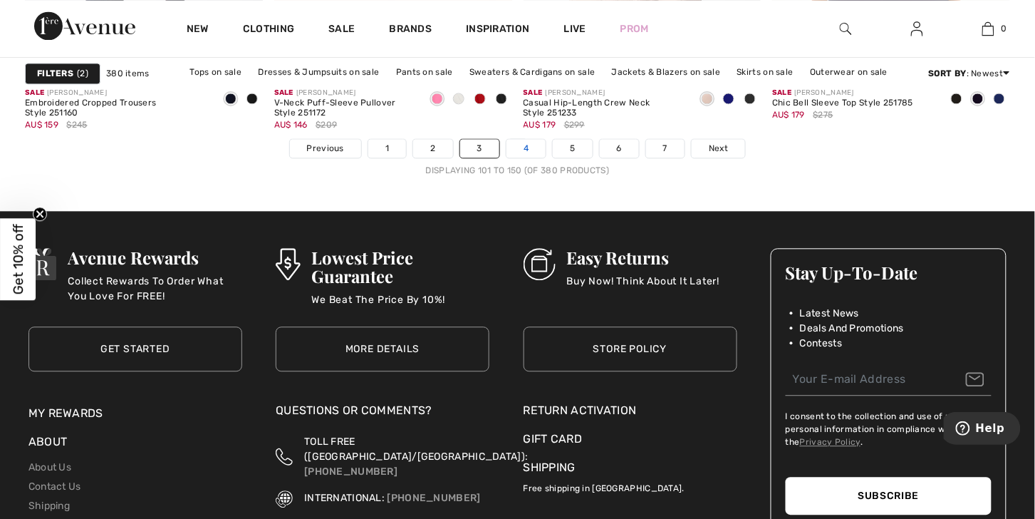
click at [527, 157] on link "4" at bounding box center [526, 148] width 39 height 19
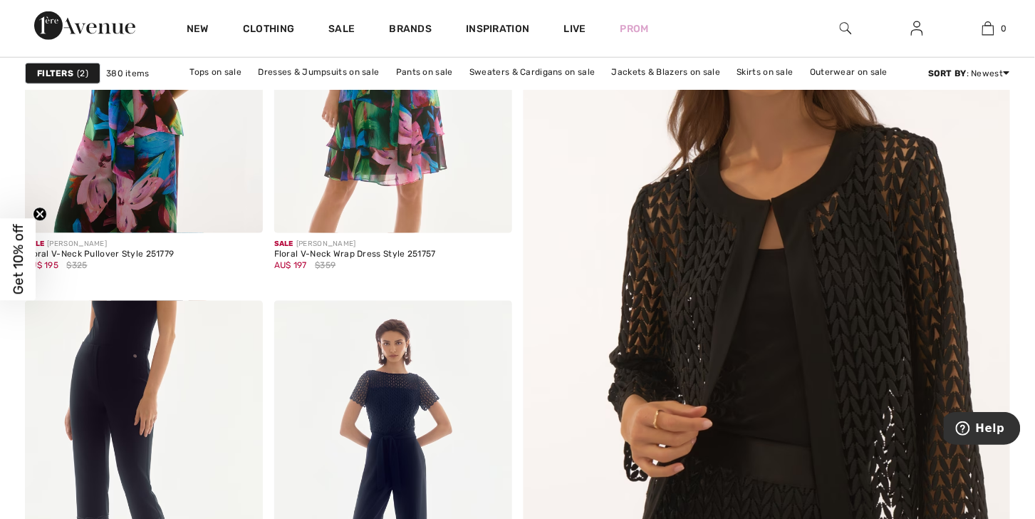
scroll to position [330, 0]
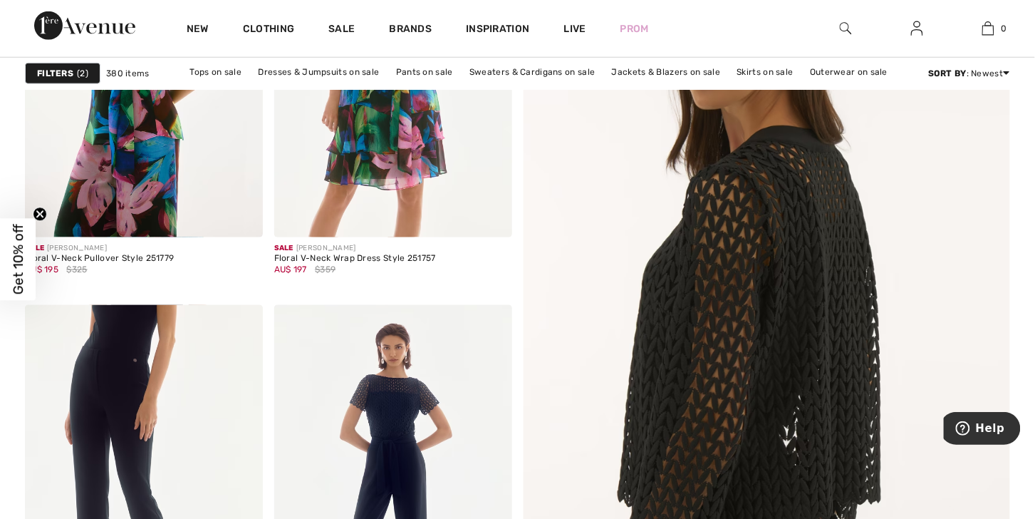
click at [827, 329] on img at bounding box center [766, 318] width 584 height 876
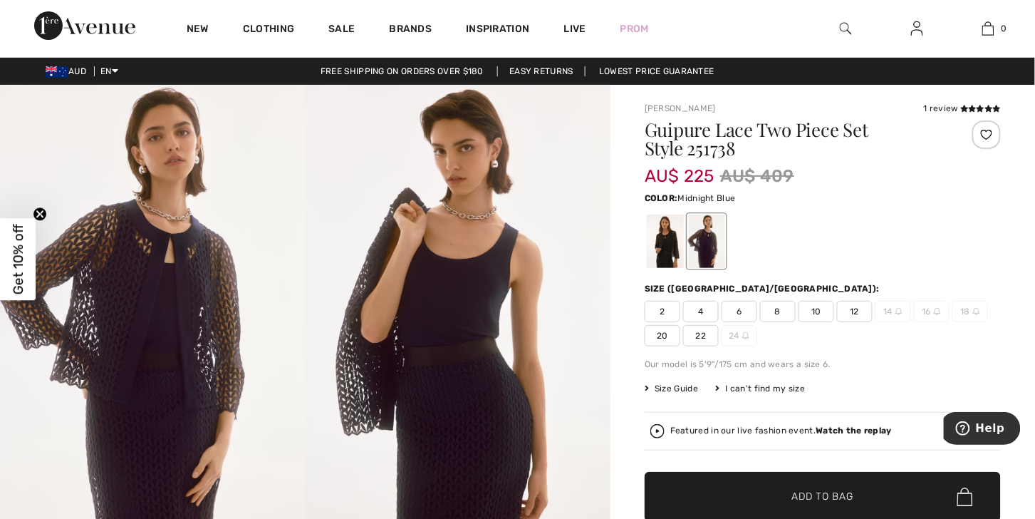
click at [162, 383] on img at bounding box center [153, 313] width 306 height 457
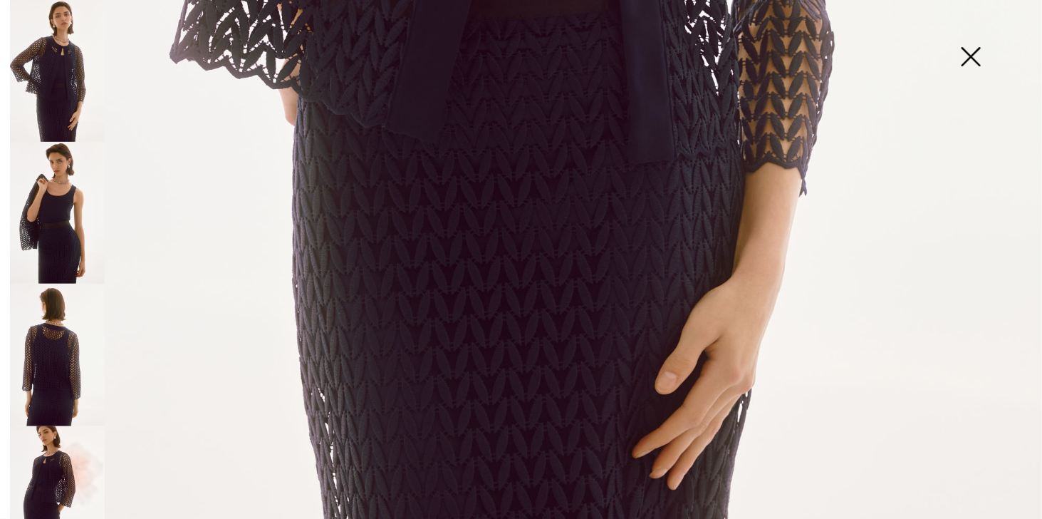
scroll to position [1034, 0]
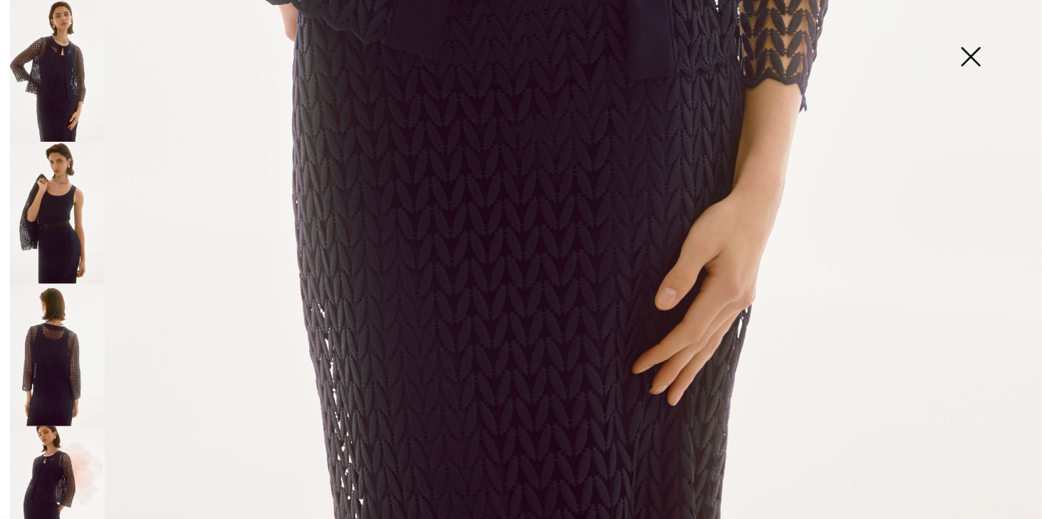
click at [52, 232] on img at bounding box center [57, 213] width 95 height 142
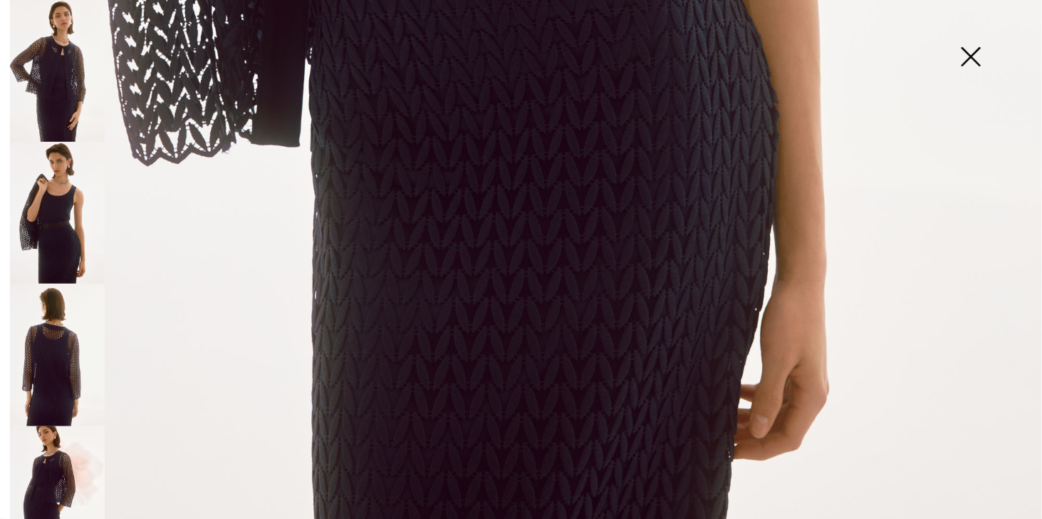
scroll to position [796, 0]
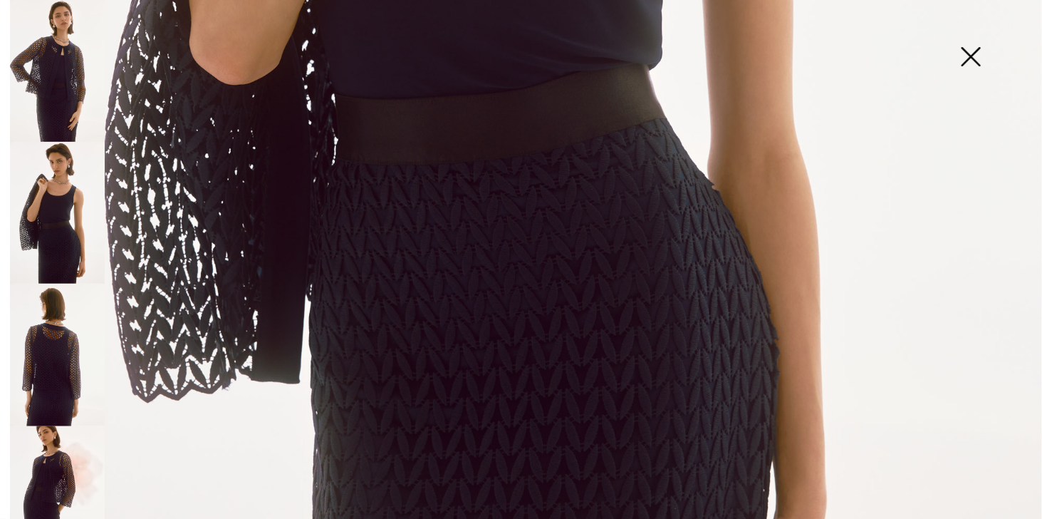
click at [47, 360] on img at bounding box center [57, 355] width 95 height 142
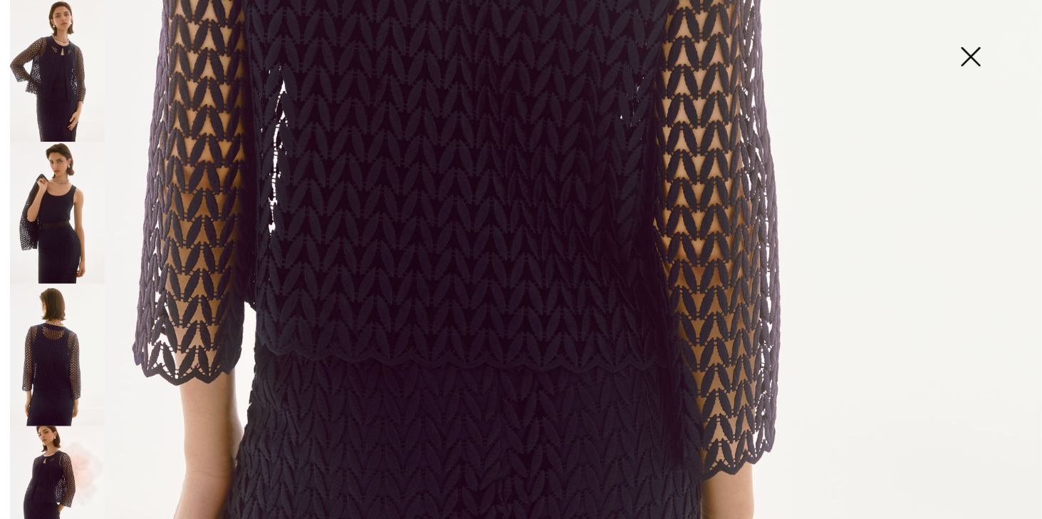
scroll to position [1034, 0]
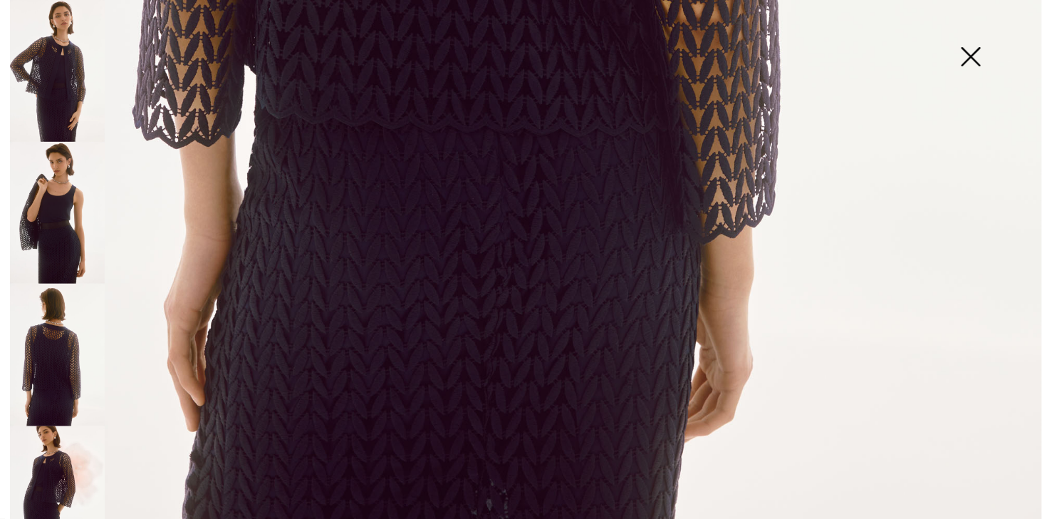
click at [56, 474] on img at bounding box center [57, 497] width 95 height 142
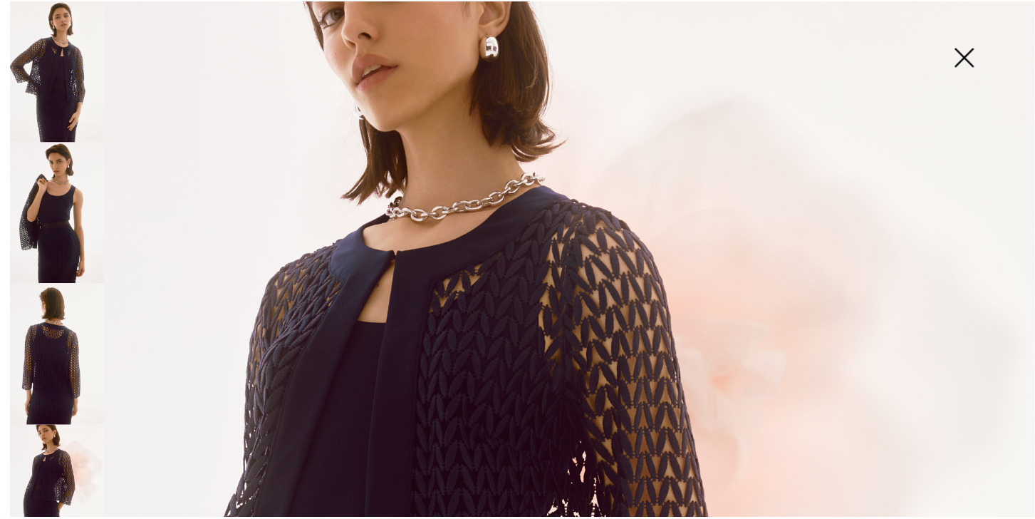
scroll to position [0, 0]
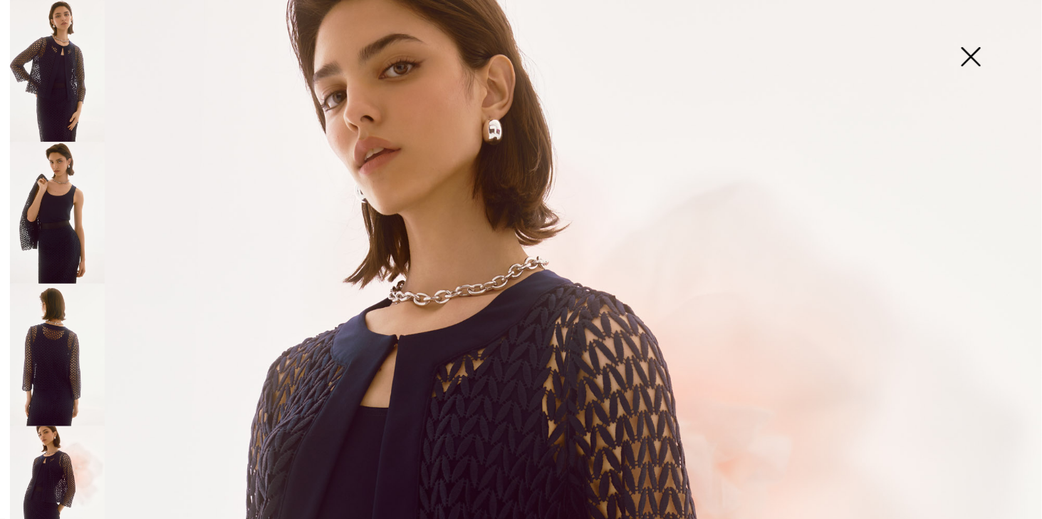
click at [972, 52] on img at bounding box center [970, 57] width 71 height 73
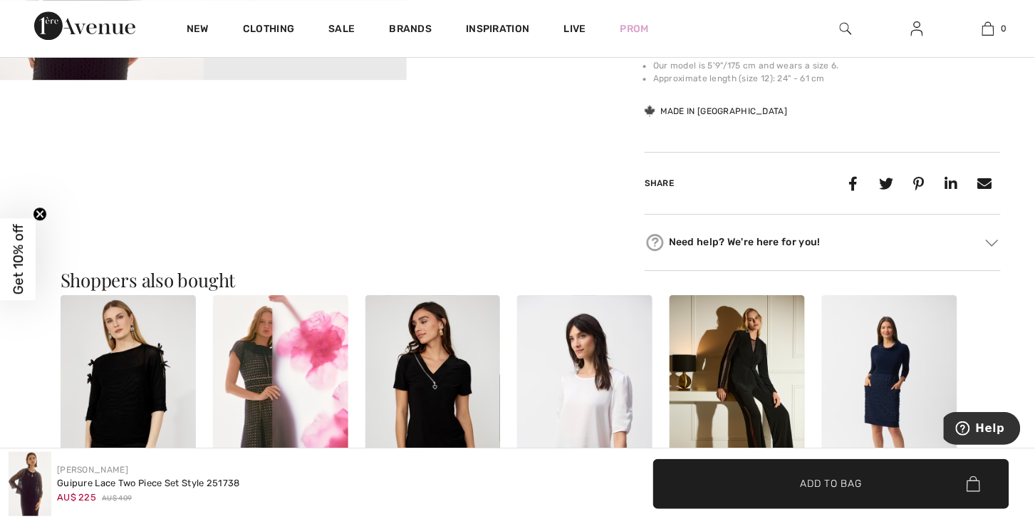
scroll to position [1134, 0]
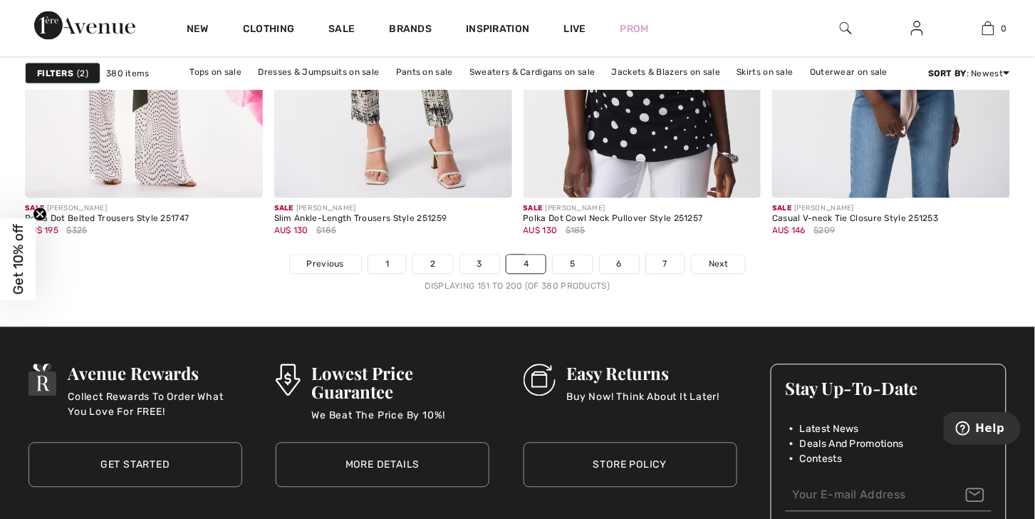
scroll to position [6401, 0]
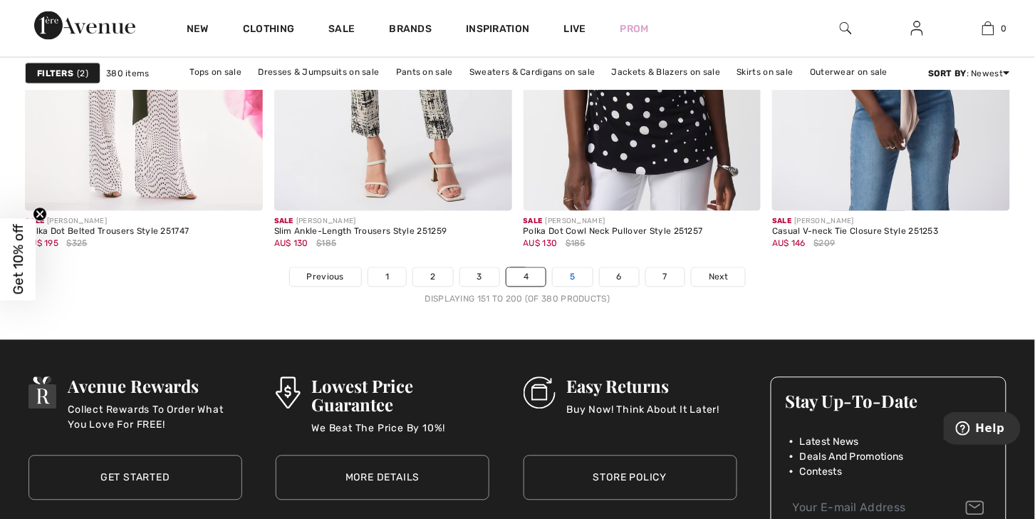
click at [576, 286] on link "5" at bounding box center [572, 277] width 39 height 19
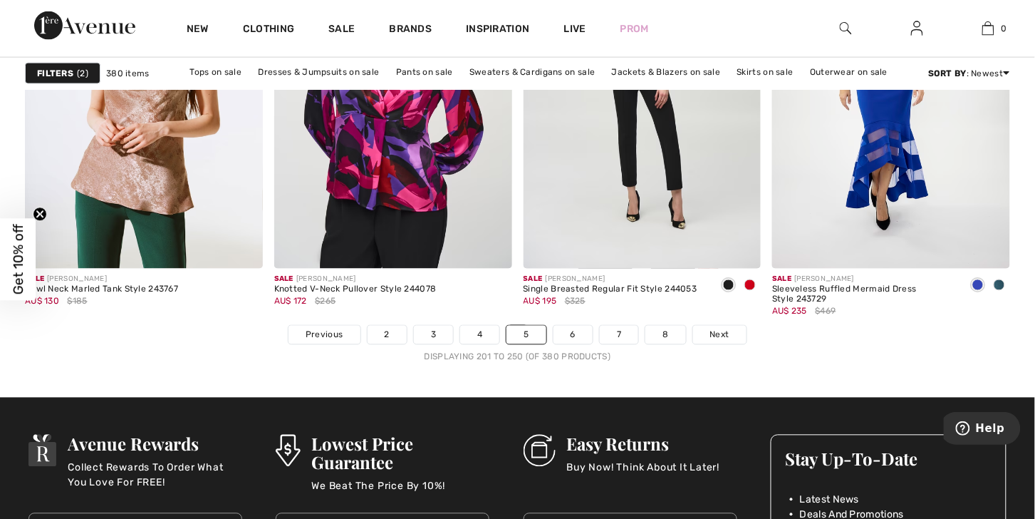
scroll to position [6528, 0]
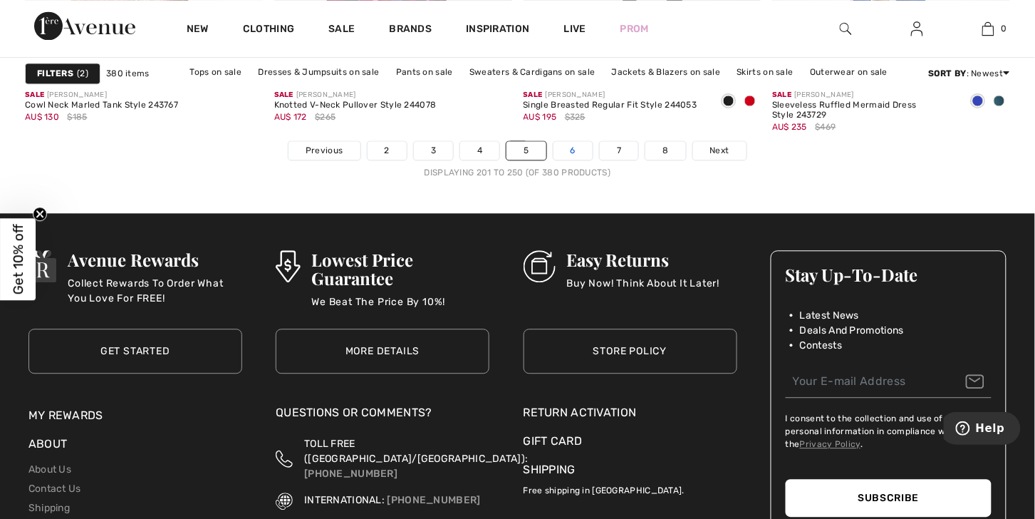
click at [593, 160] on link "6" at bounding box center [573, 150] width 39 height 19
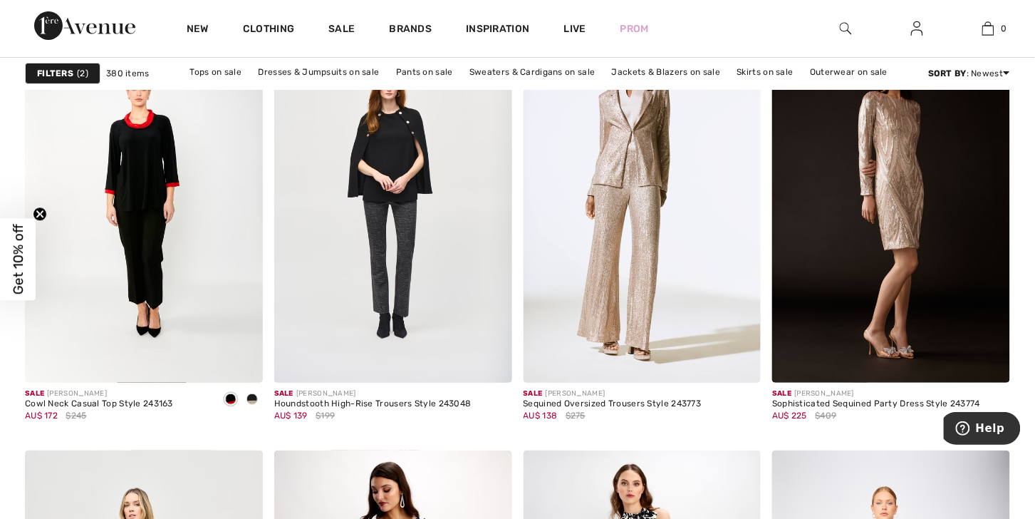
scroll to position [4360, 0]
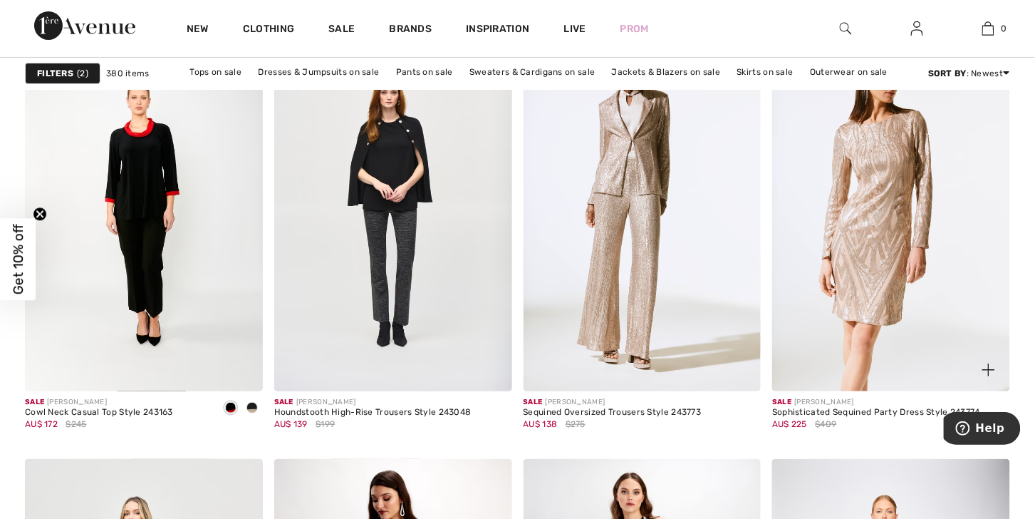
click at [874, 276] on img at bounding box center [891, 212] width 238 height 357
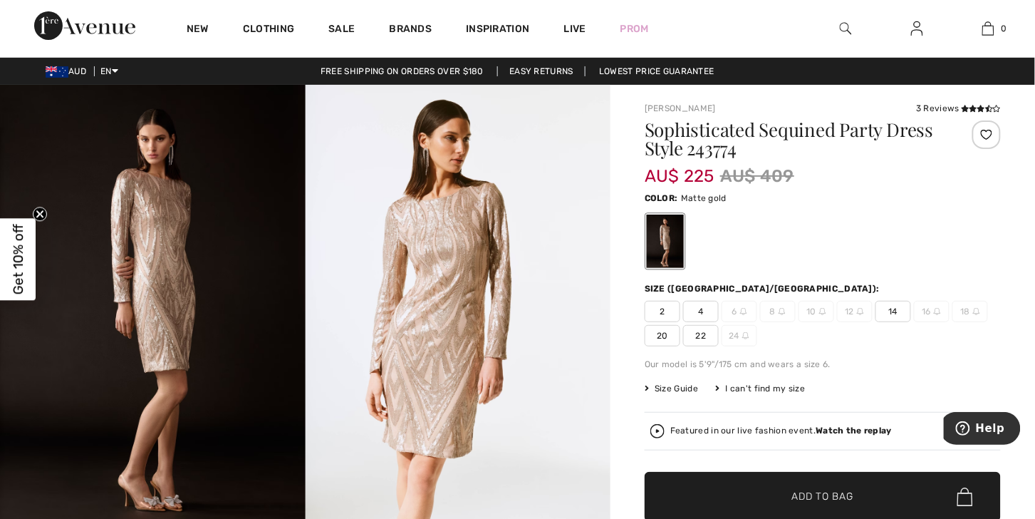
click at [435, 248] on img at bounding box center [459, 313] width 306 height 457
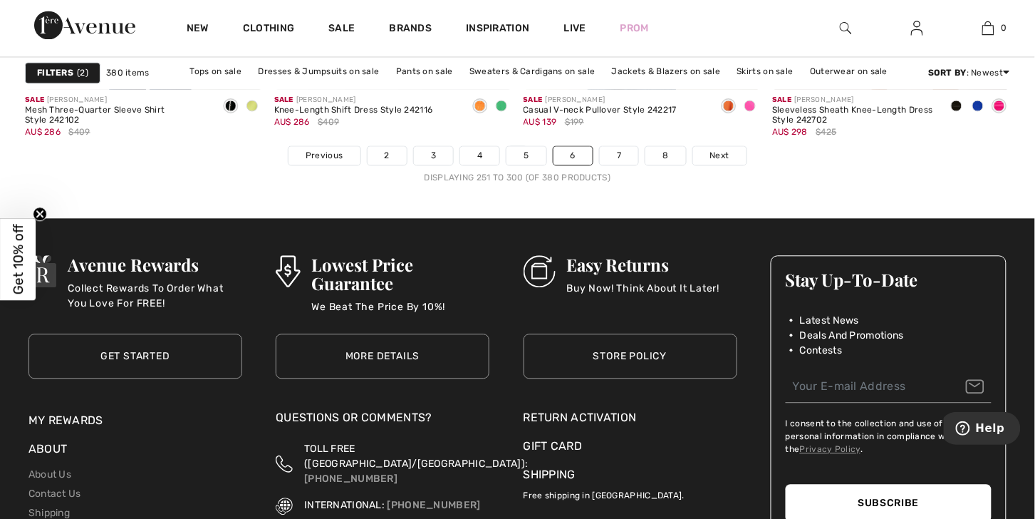
scroll to position [6623, 0]
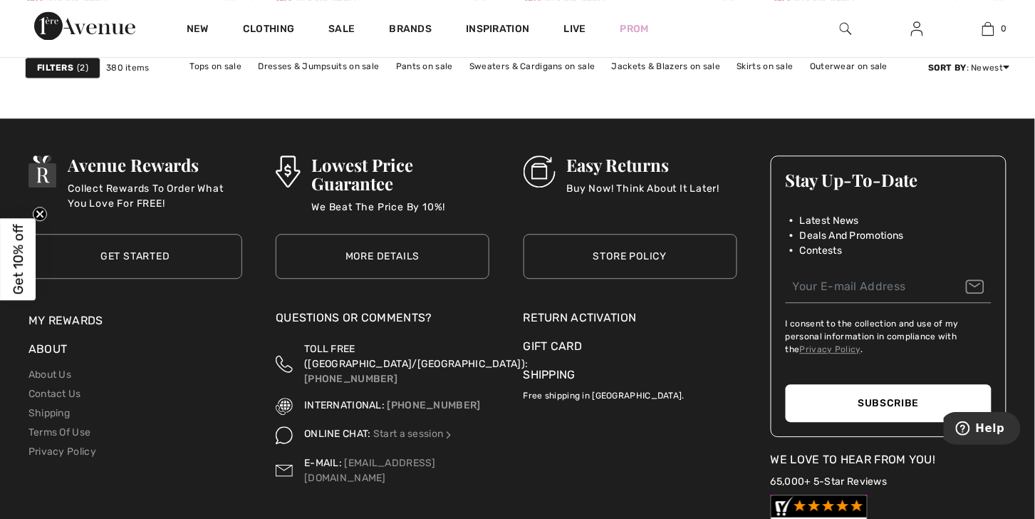
click at [638, 65] on link "7" at bounding box center [619, 55] width 38 height 19
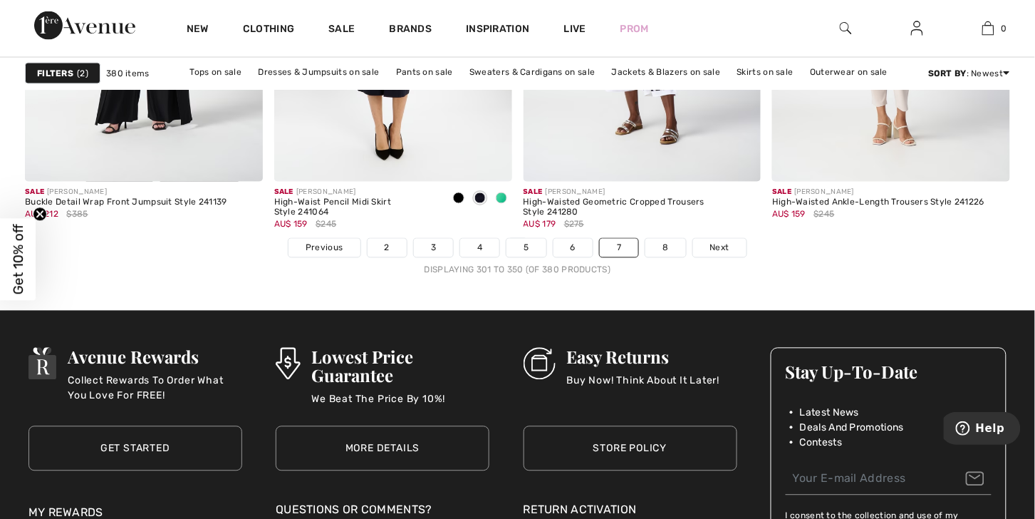
scroll to position [6438, 0]
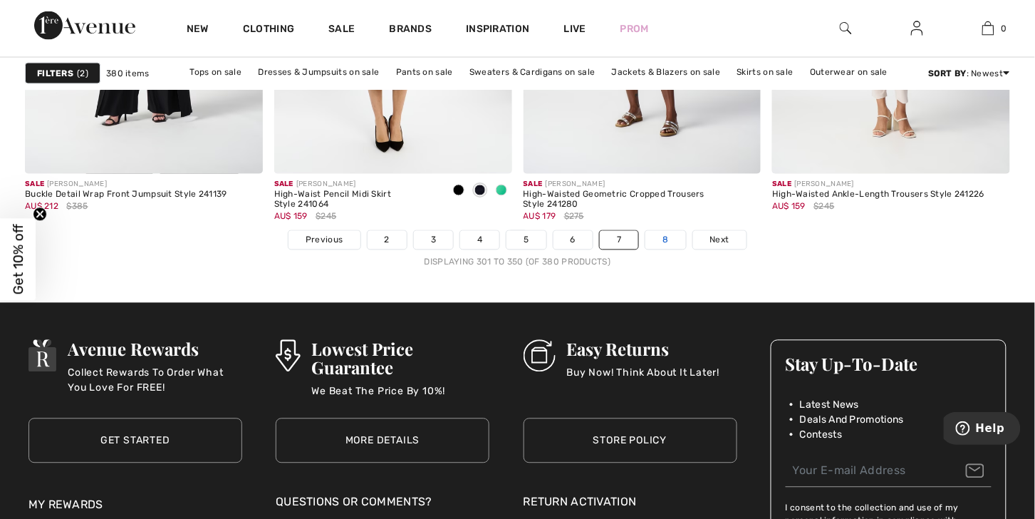
click at [685, 249] on link "8" at bounding box center [665, 240] width 40 height 19
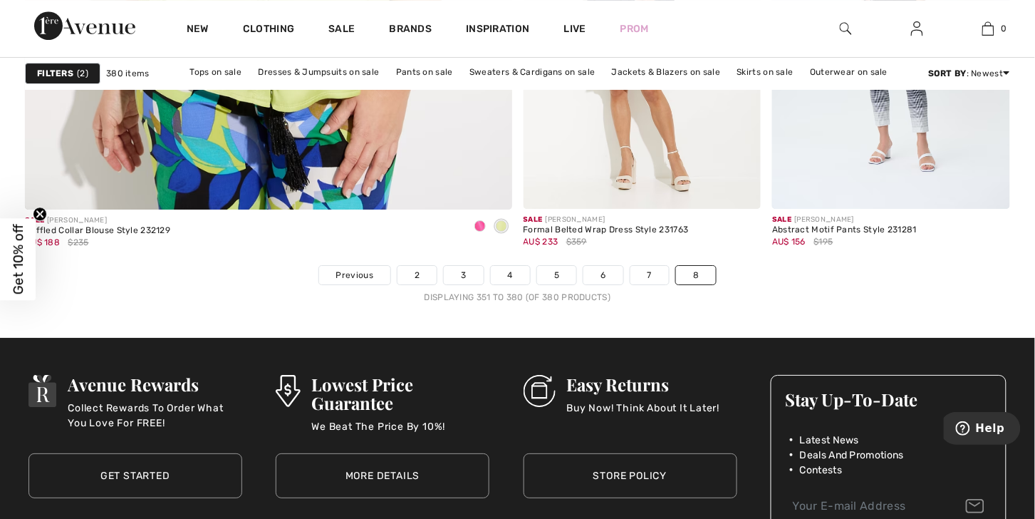
scroll to position [4123, 0]
